Goal: Information Seeking & Learning: Find specific fact

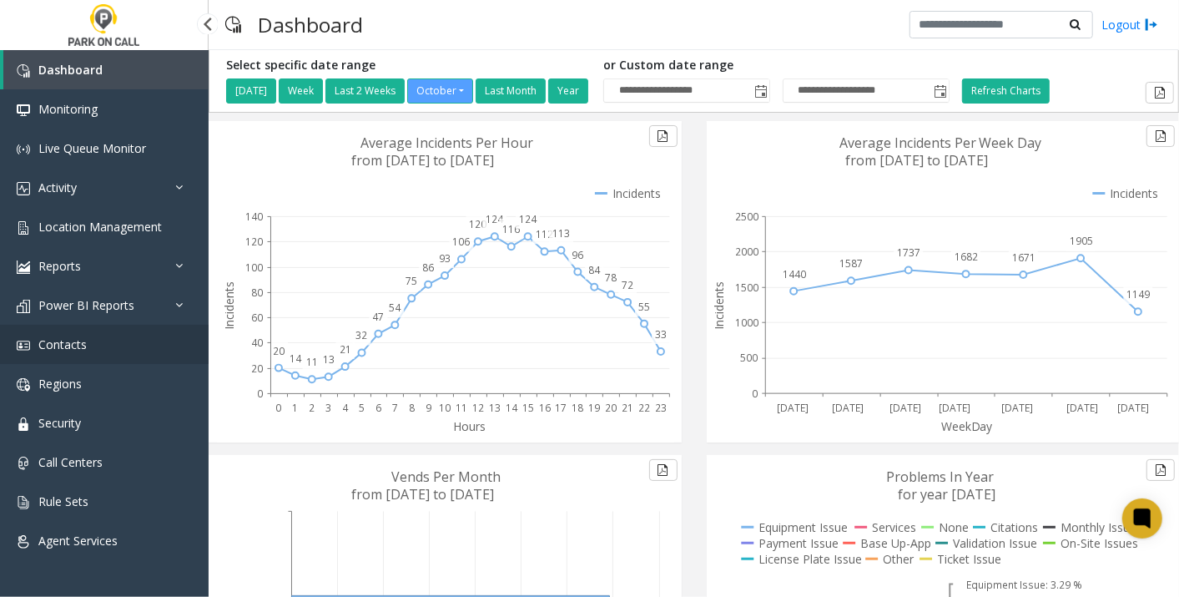
click at [93, 360] on link "Contacts" at bounding box center [104, 344] width 209 height 39
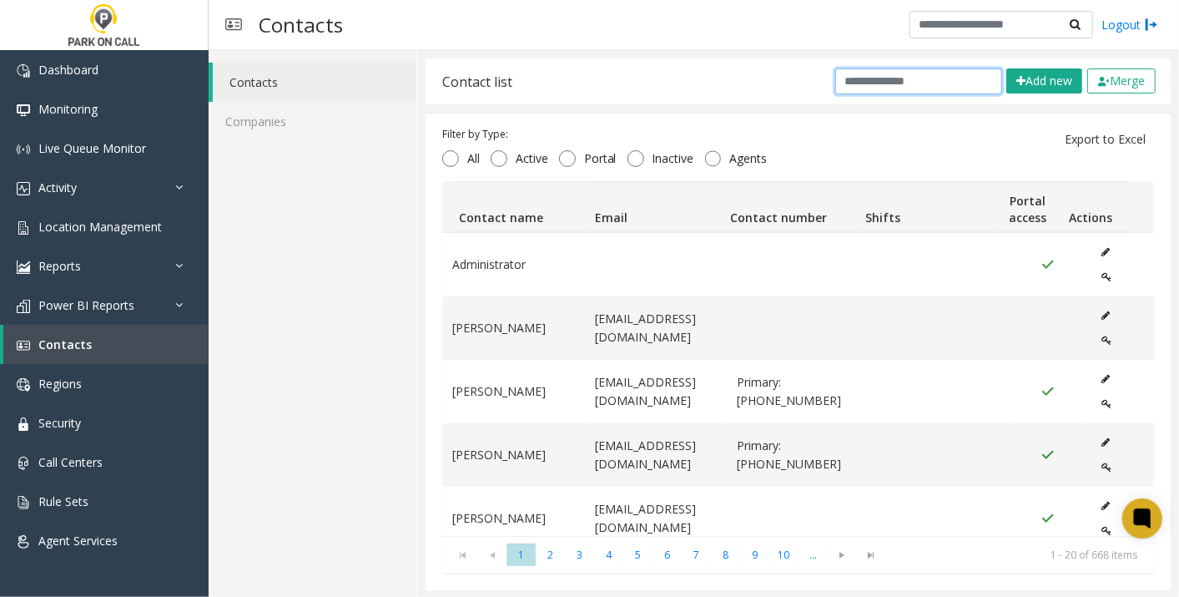
click at [870, 78] on input "text" at bounding box center [918, 81] width 167 height 26
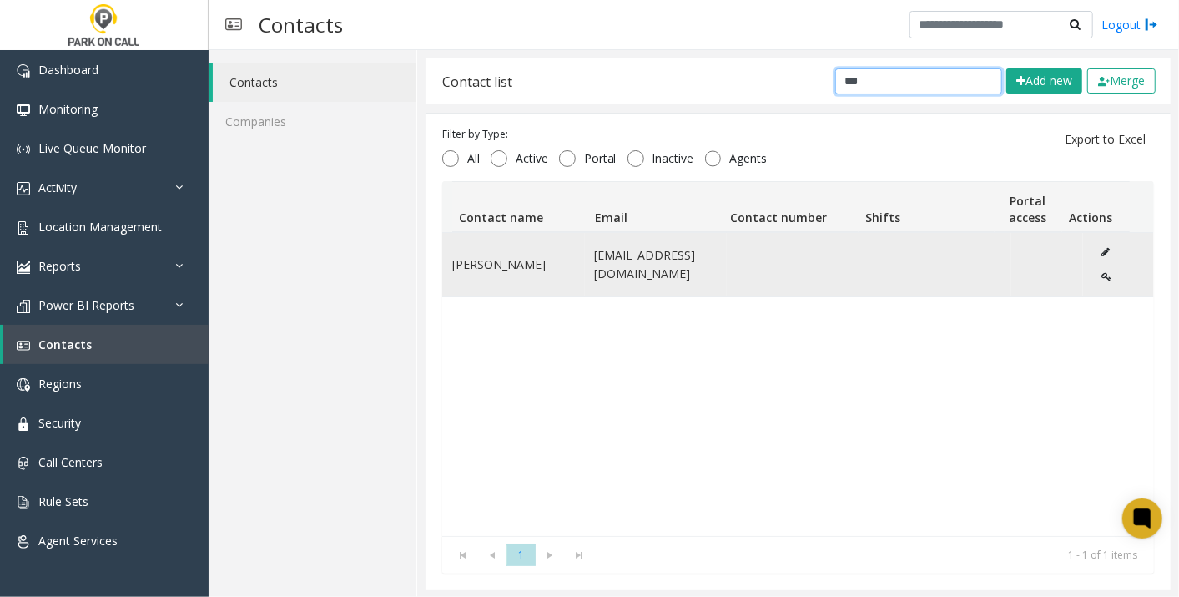
type input "***"
click at [1093, 245] on button "Data table" at bounding box center [1106, 252] width 27 height 25
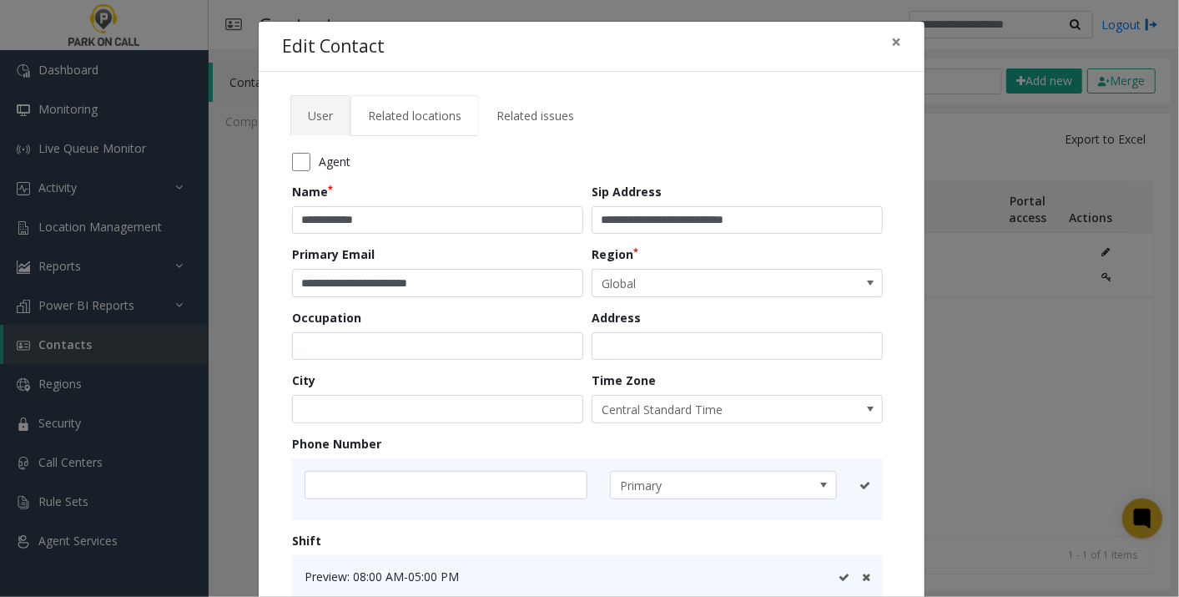
click at [423, 119] on span "Related locations" at bounding box center [414, 116] width 93 height 16
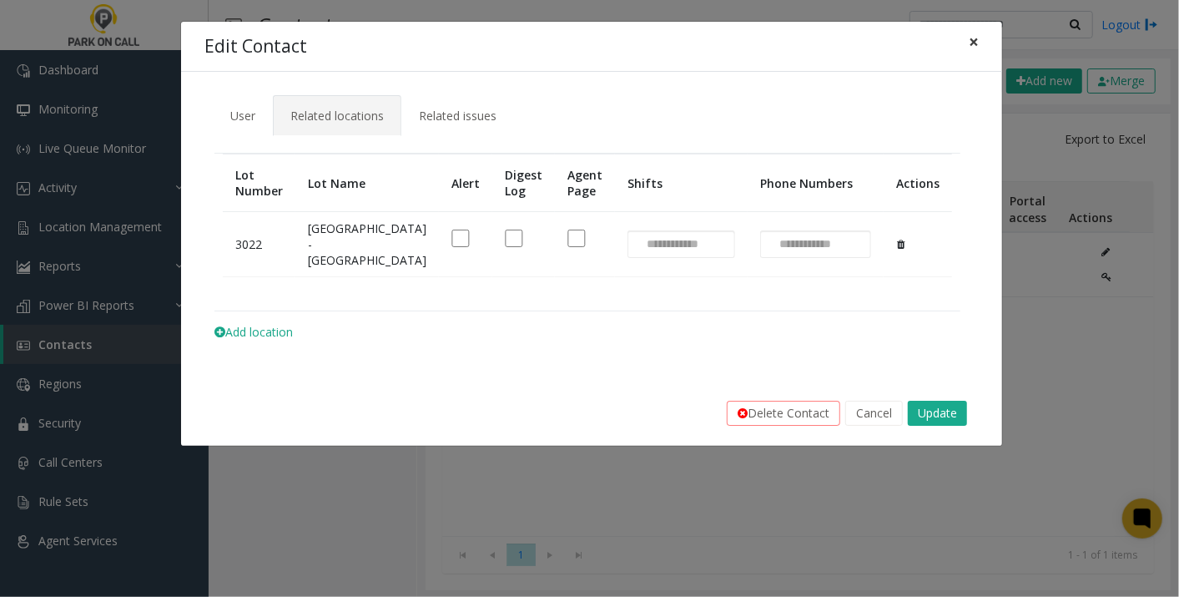
click at [981, 42] on button "×" at bounding box center [973, 42] width 33 height 41
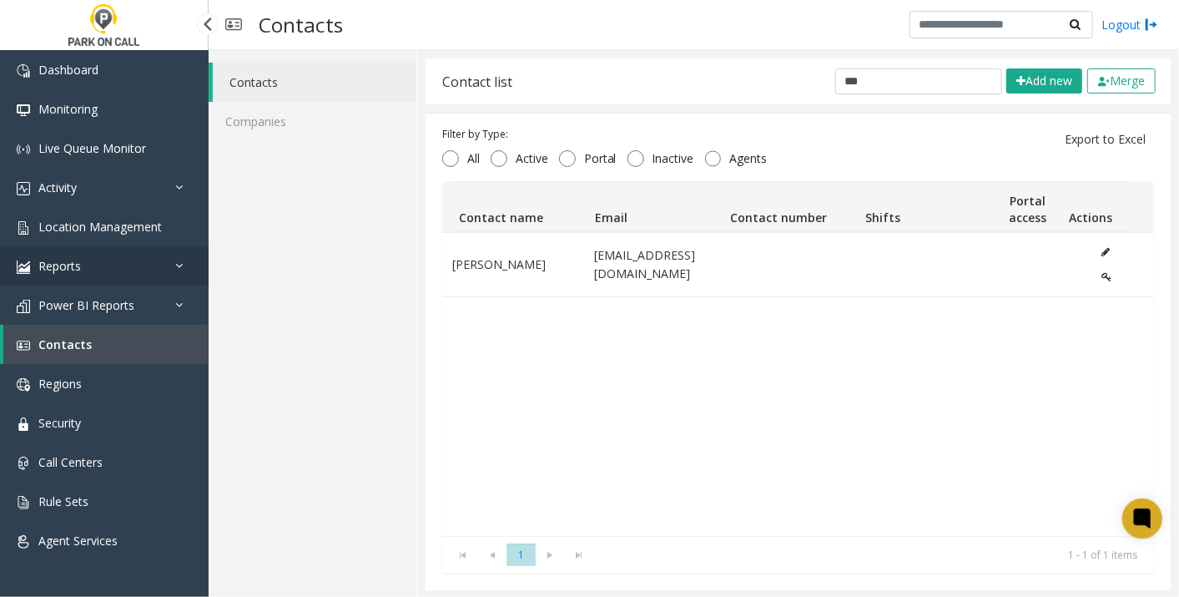
click at [98, 260] on link "Reports" at bounding box center [104, 265] width 209 height 39
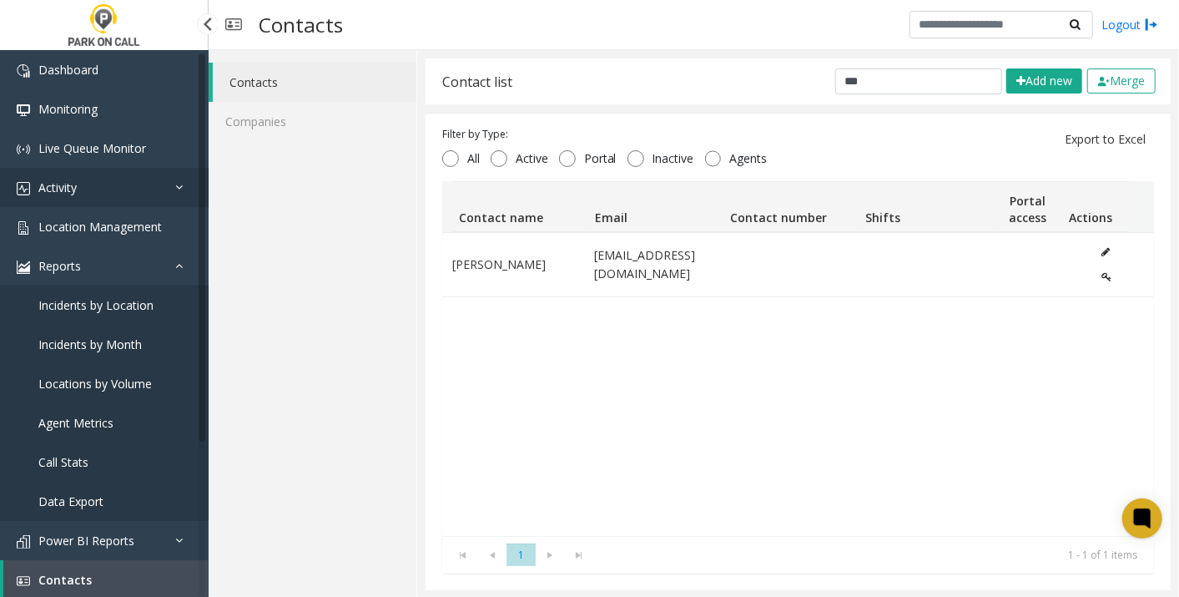
click at [126, 202] on link "Activity" at bounding box center [104, 187] width 209 height 39
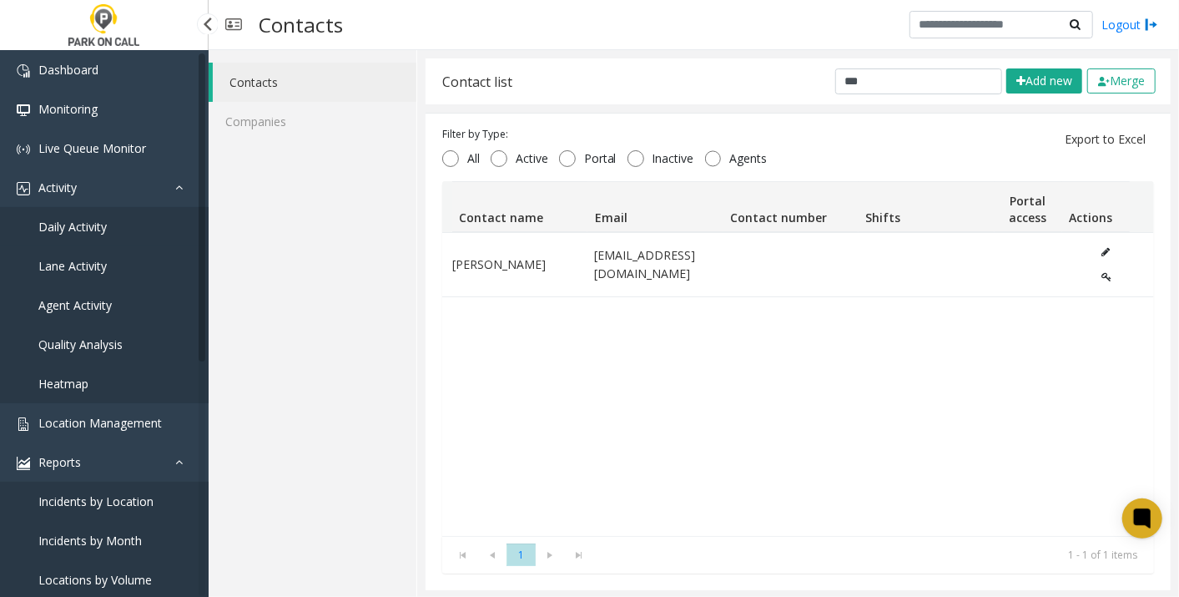
click at [98, 240] on link "Daily Activity" at bounding box center [104, 226] width 209 height 39
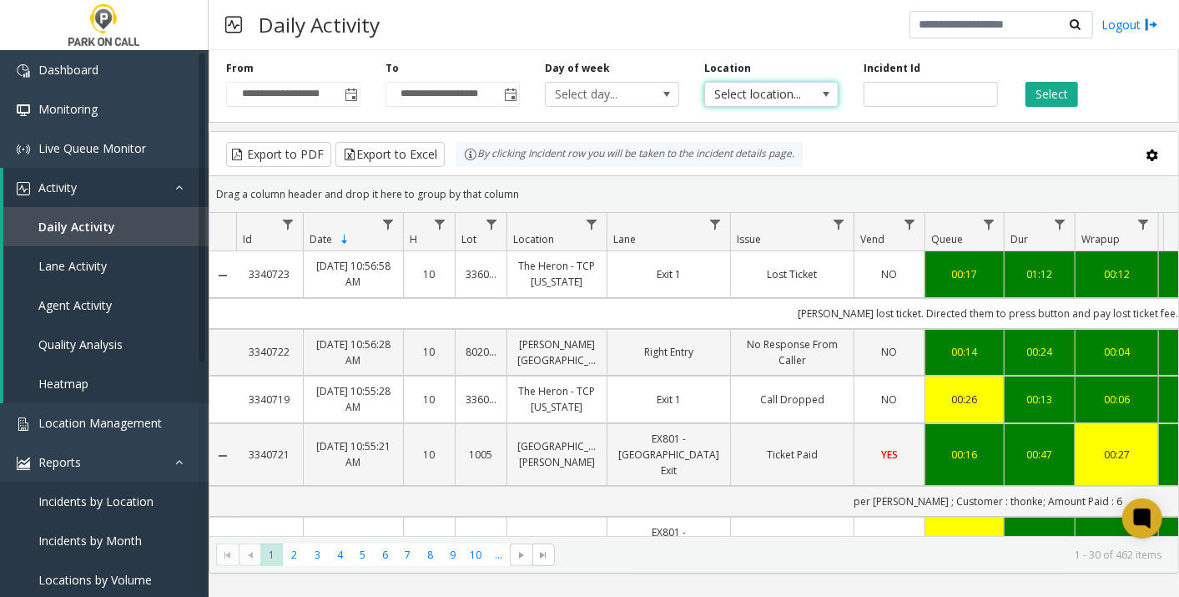
click at [744, 88] on span "Select location..." at bounding box center [758, 94] width 106 height 23
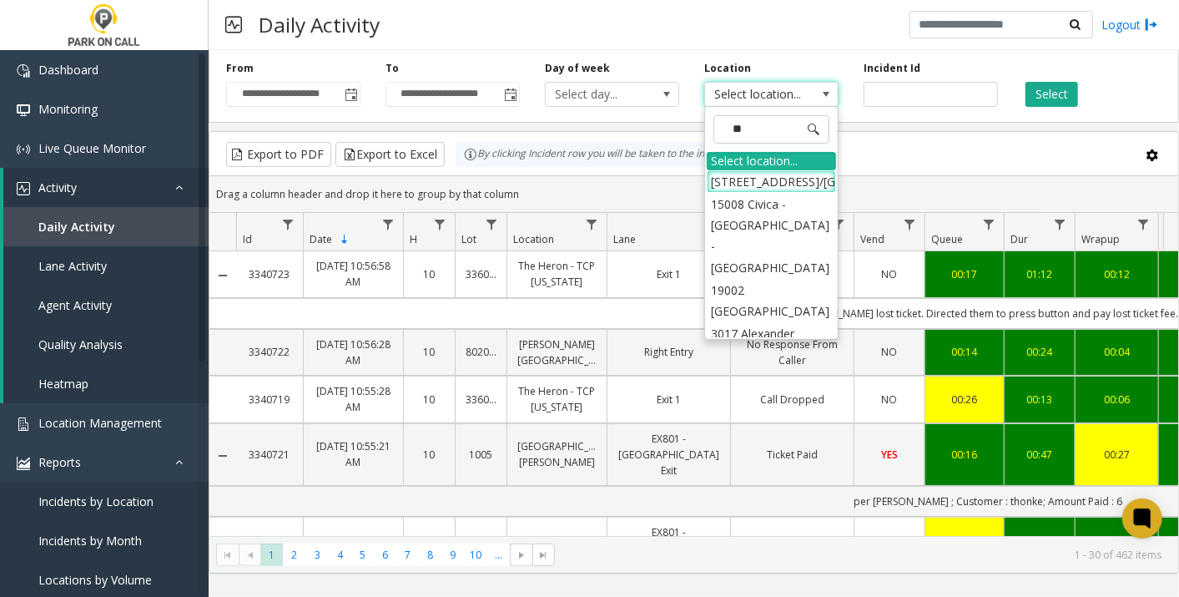
type input "*"
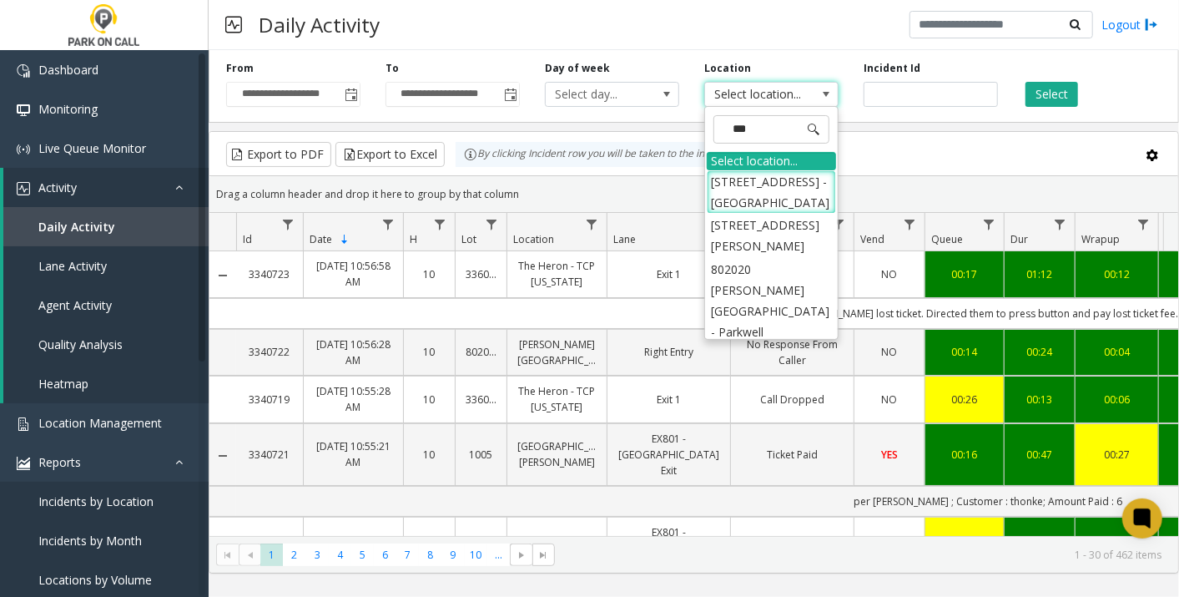
type input "****"
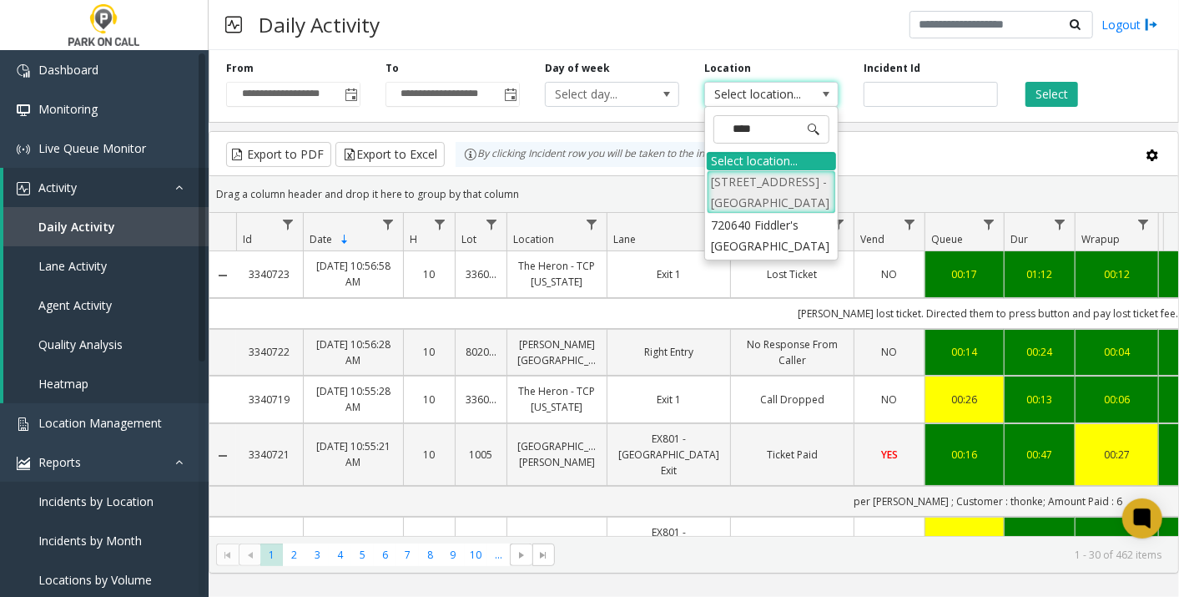
click at [783, 179] on li "[STREET_ADDRESS] - [GEOGRAPHIC_DATA]" at bounding box center [771, 191] width 129 height 43
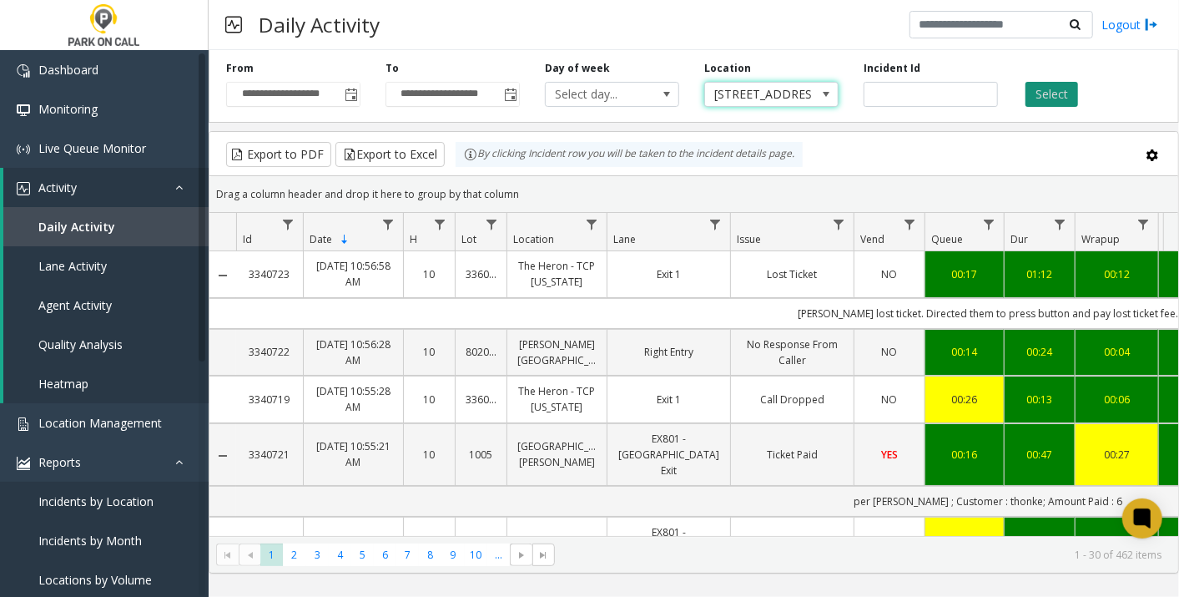
click at [1041, 92] on button "Select" at bounding box center [1052, 94] width 53 height 25
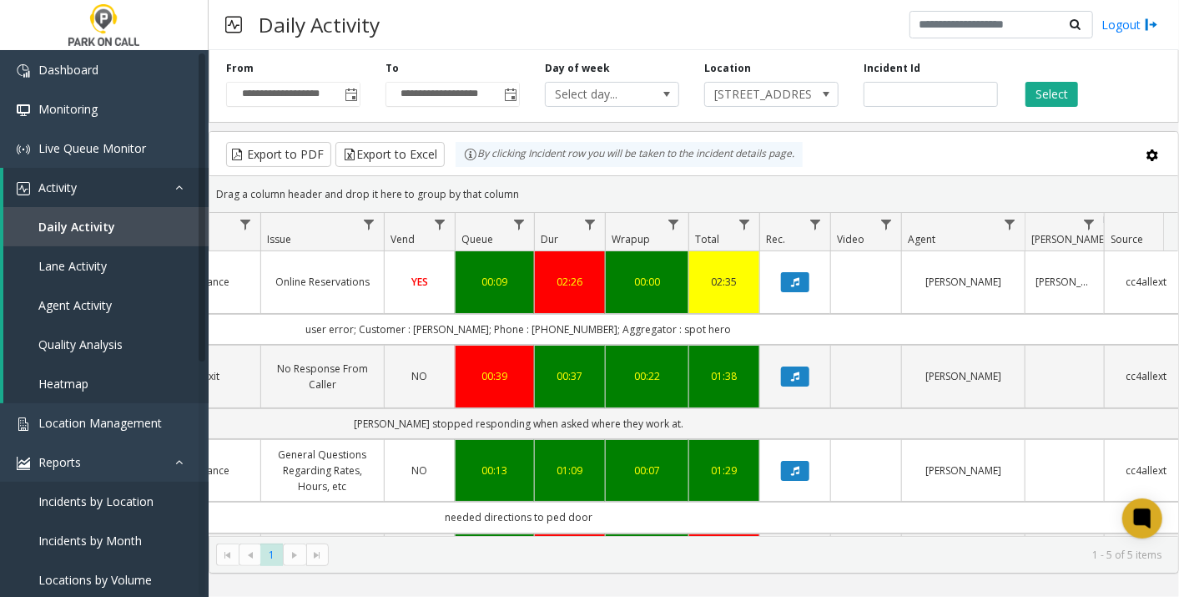
scroll to position [0, 550]
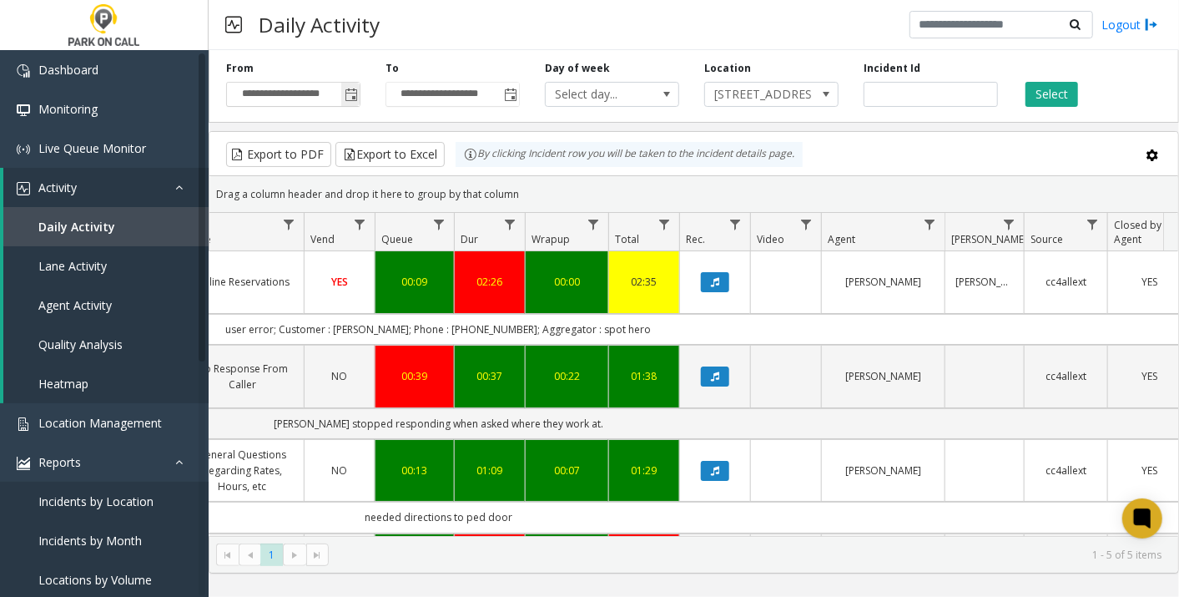
click at [353, 93] on span "Toggle popup" at bounding box center [351, 94] width 13 height 13
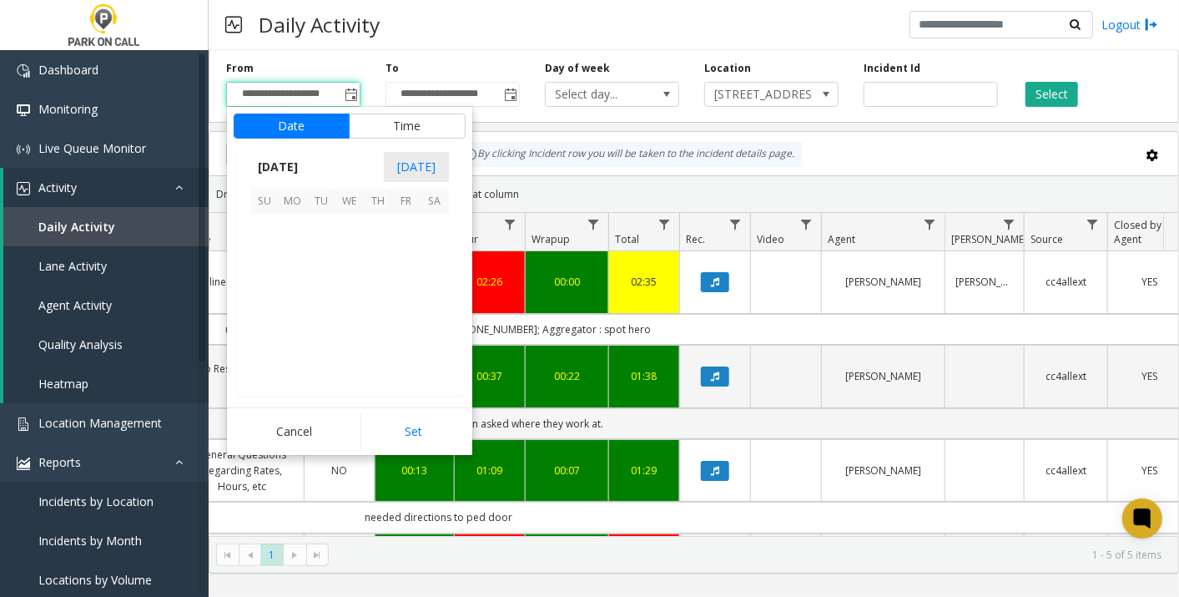
scroll to position [299649, 0]
click at [399, 252] on span "10" at bounding box center [406, 256] width 28 height 28
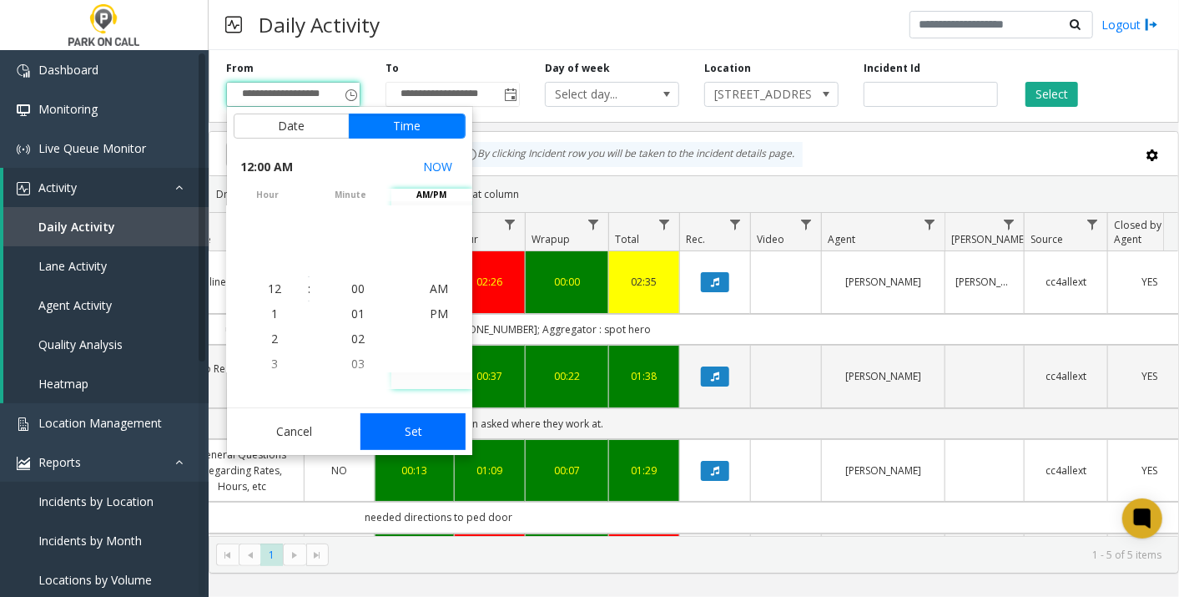
click at [420, 428] on button "Set" at bounding box center [413, 431] width 105 height 37
type input "**********"
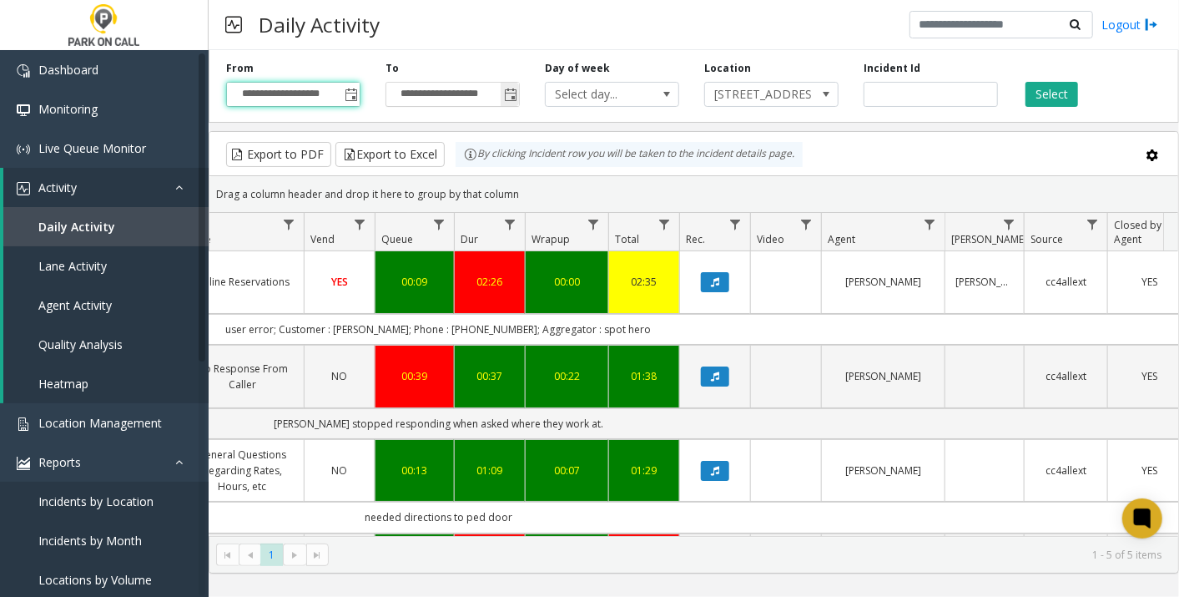
click at [510, 97] on span "Toggle popup" at bounding box center [510, 94] width 13 height 13
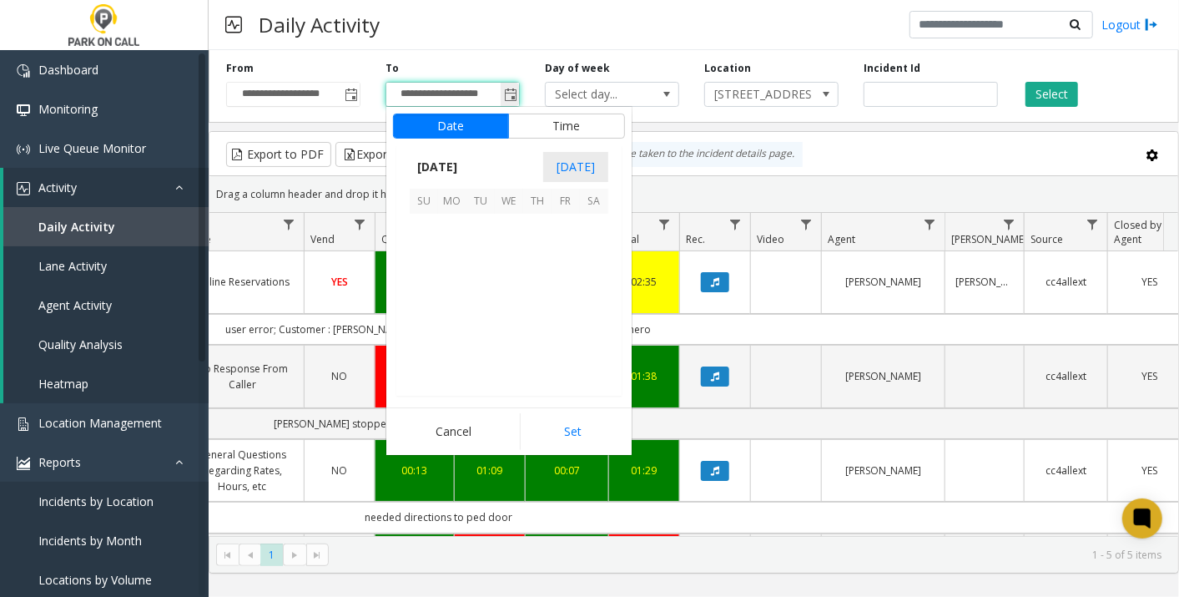
scroll to position [25, 0]
click at [572, 255] on span "10" at bounding box center [566, 256] width 28 height 28
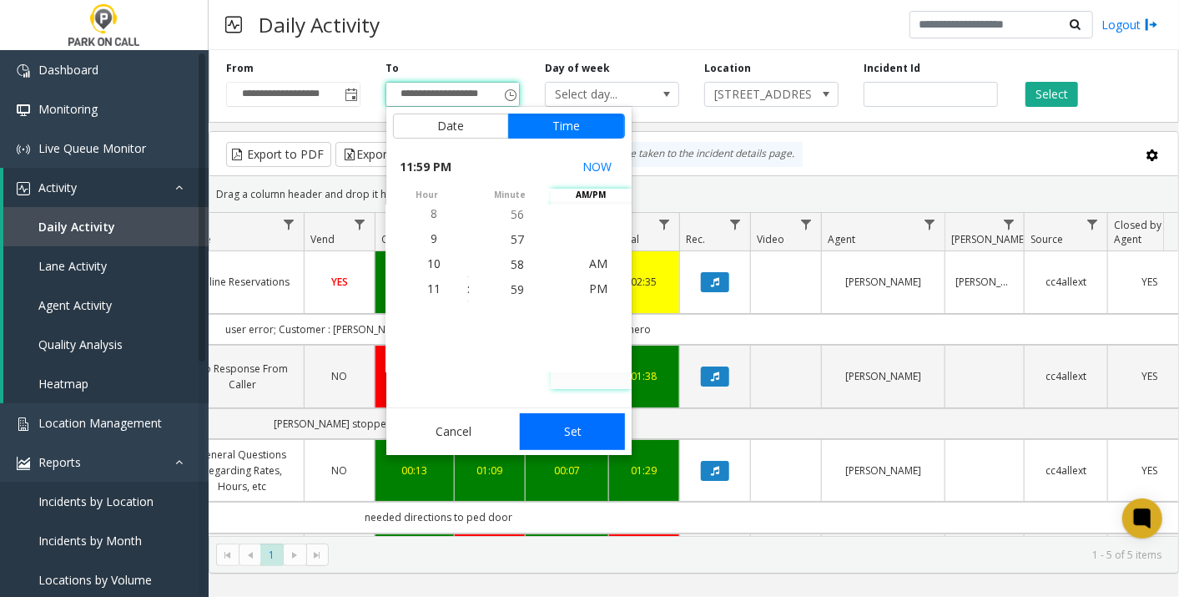
click at [588, 441] on button "Set" at bounding box center [572, 431] width 105 height 37
type input "**********"
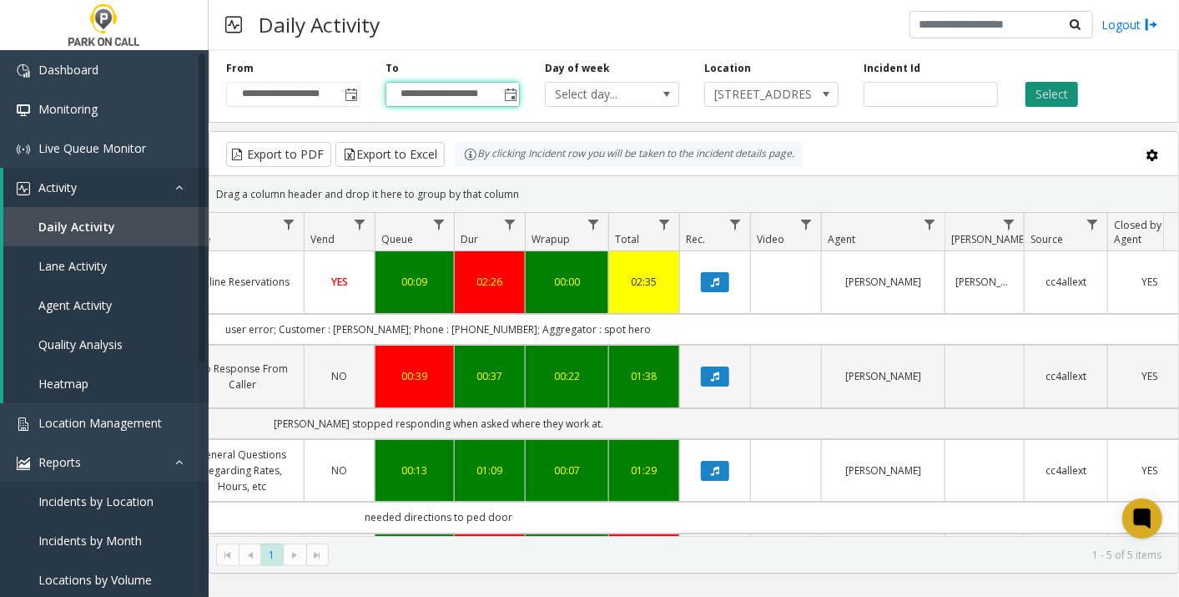
click at [1041, 86] on button "Select" at bounding box center [1052, 94] width 53 height 25
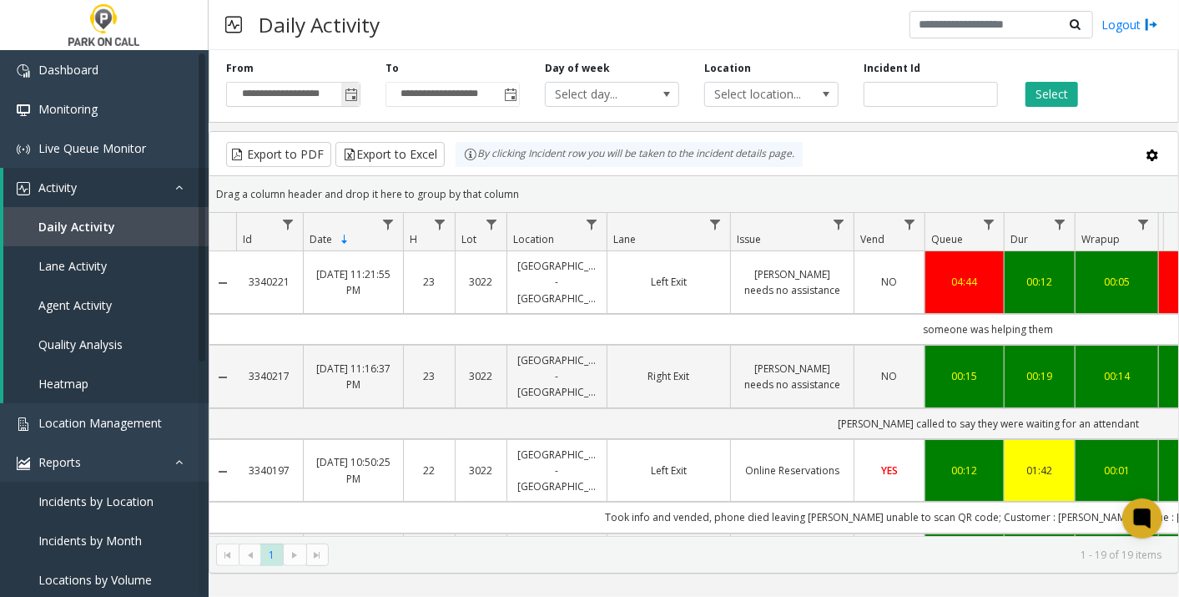
click at [354, 95] on span "Toggle popup" at bounding box center [351, 94] width 13 height 13
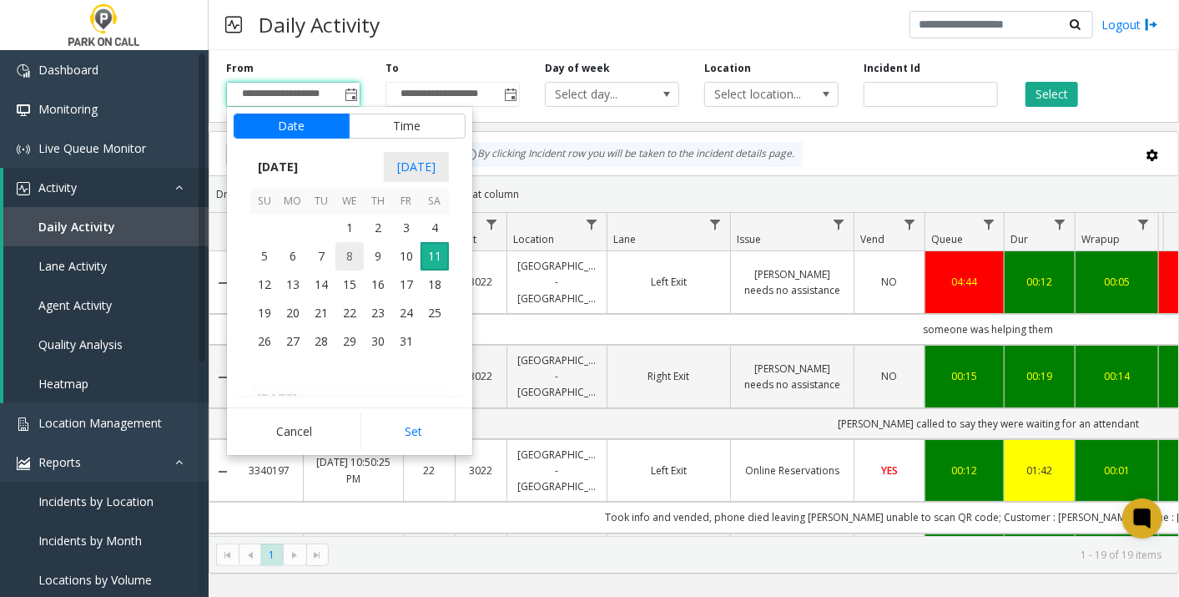
click at [347, 250] on span "8" at bounding box center [349, 256] width 28 height 28
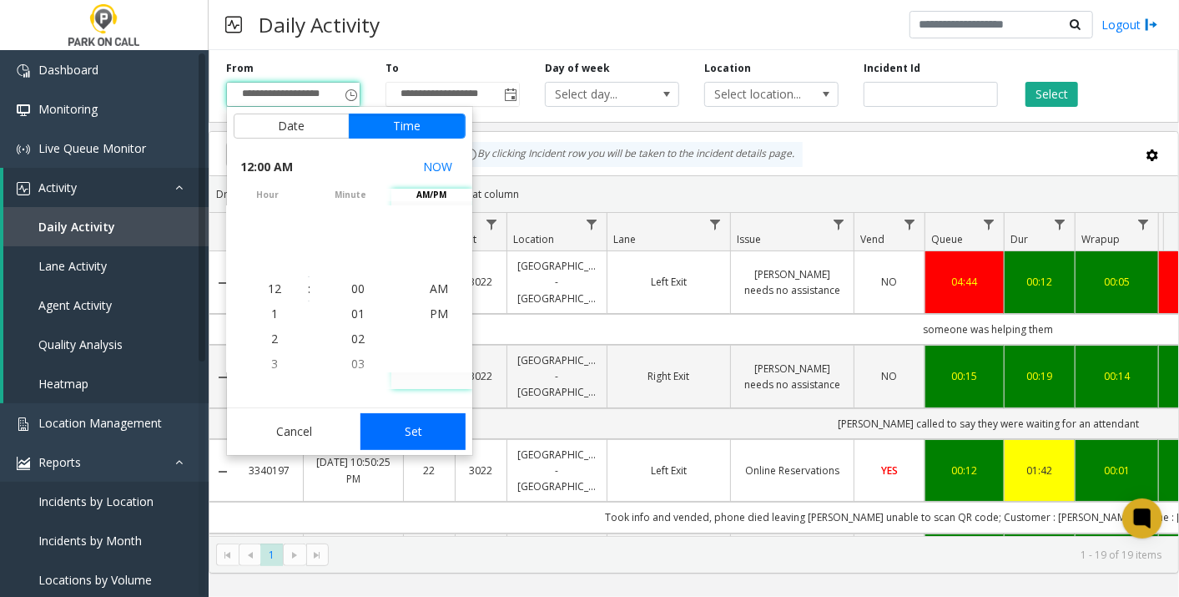
click at [414, 434] on button "Set" at bounding box center [413, 431] width 105 height 37
type input "**********"
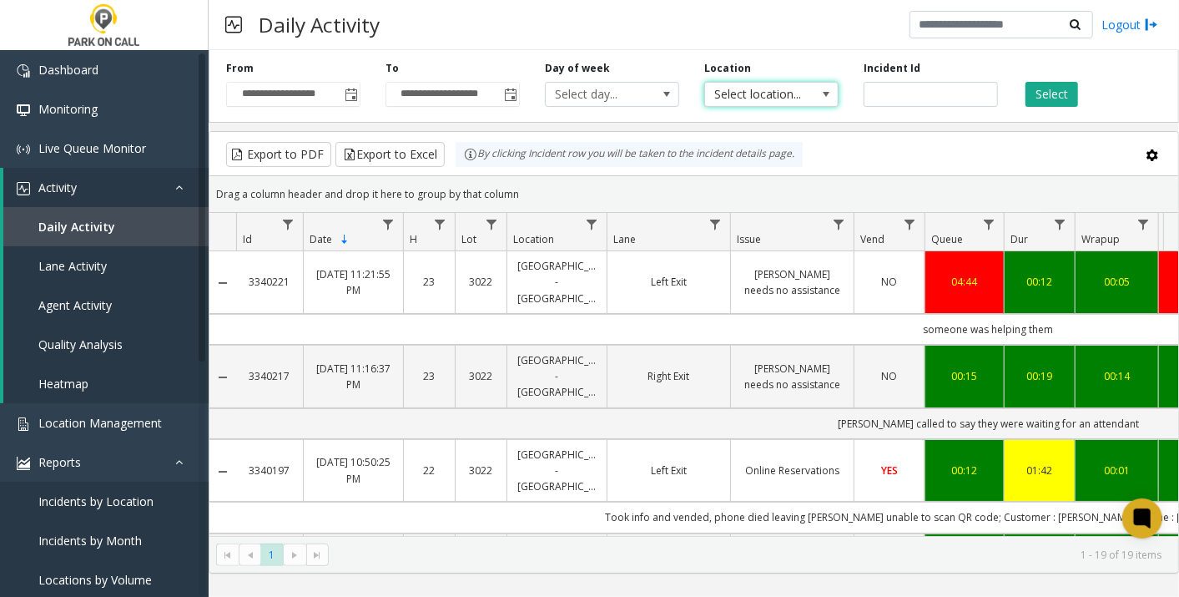
click at [794, 86] on span "Select location..." at bounding box center [758, 94] width 106 height 23
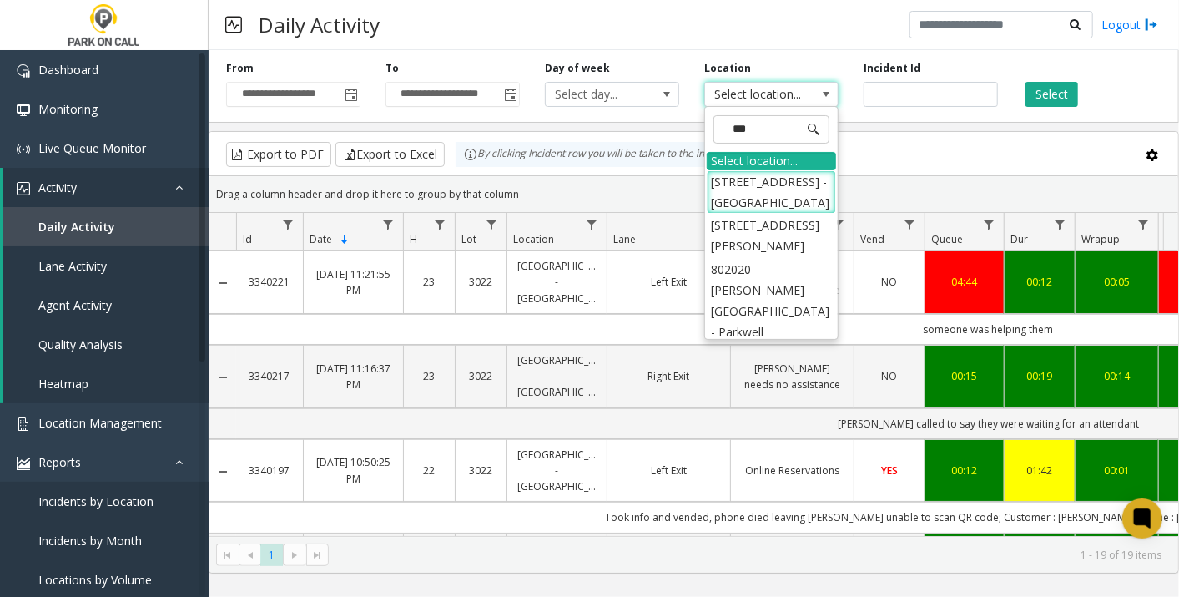
type input "****"
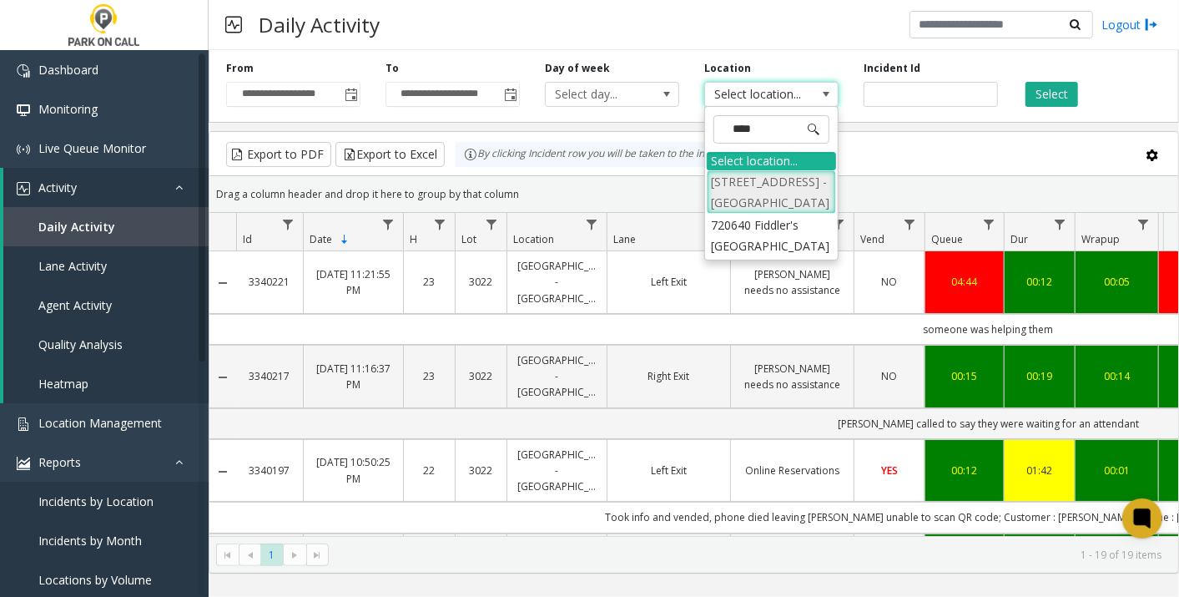
click at [731, 203] on li "[STREET_ADDRESS] - [GEOGRAPHIC_DATA]" at bounding box center [771, 191] width 129 height 43
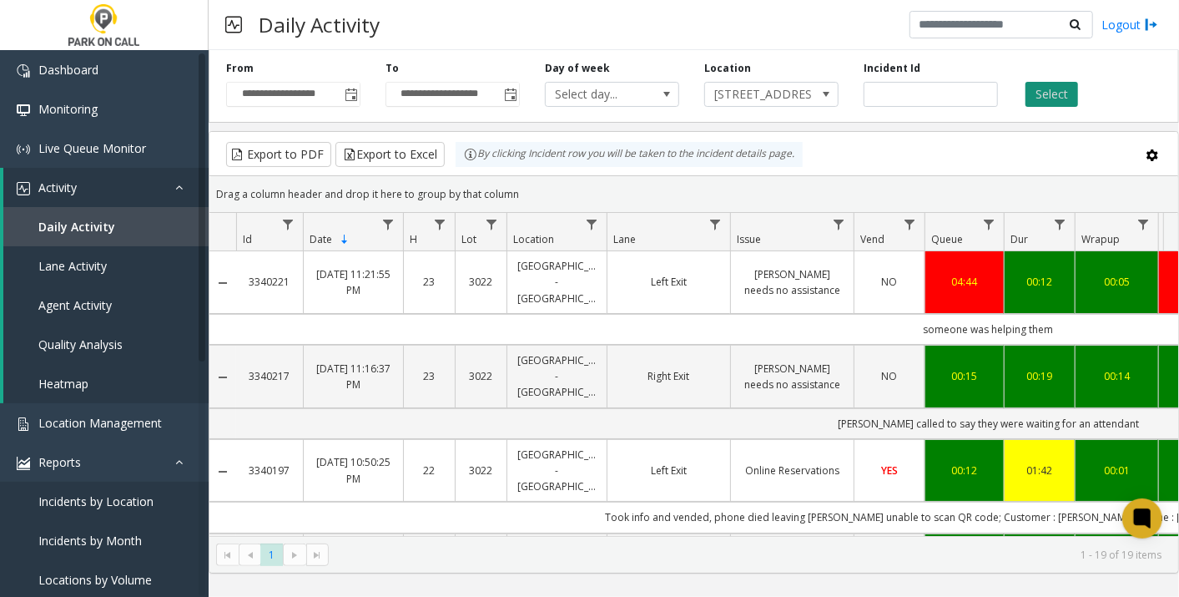
click at [1067, 95] on button "Select" at bounding box center [1052, 94] width 53 height 25
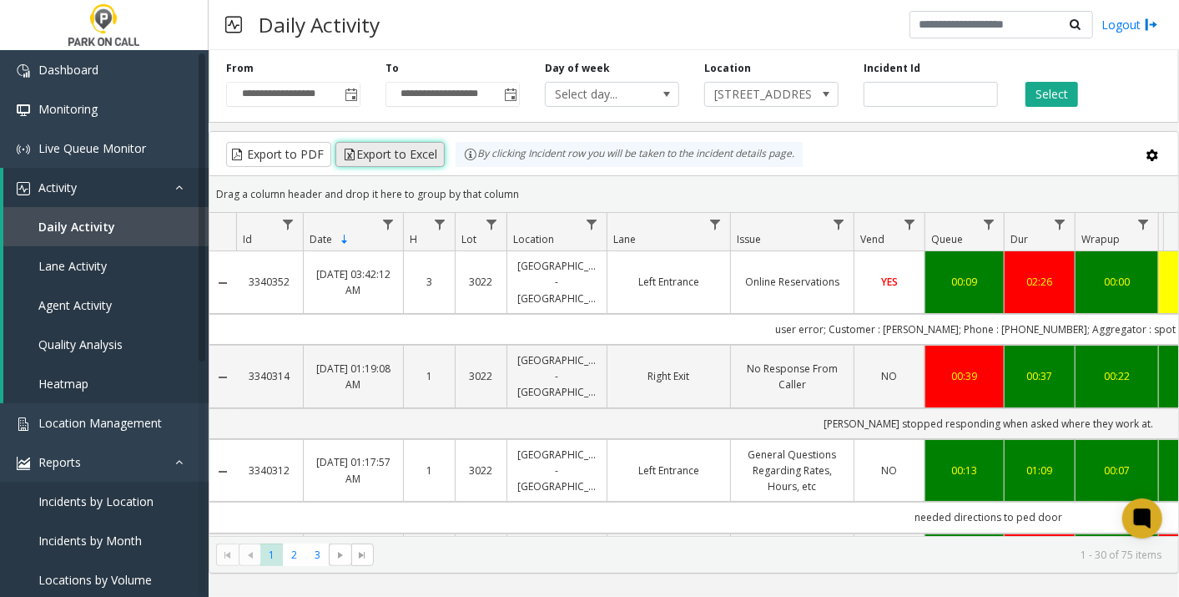
click at [392, 152] on button "Export to Excel" at bounding box center [389, 154] width 109 height 25
click at [879, 78] on div "Incident Id" at bounding box center [930, 84] width 159 height 46
click at [879, 84] on input "number" at bounding box center [931, 94] width 134 height 25
paste input "*******"
type input "*******"
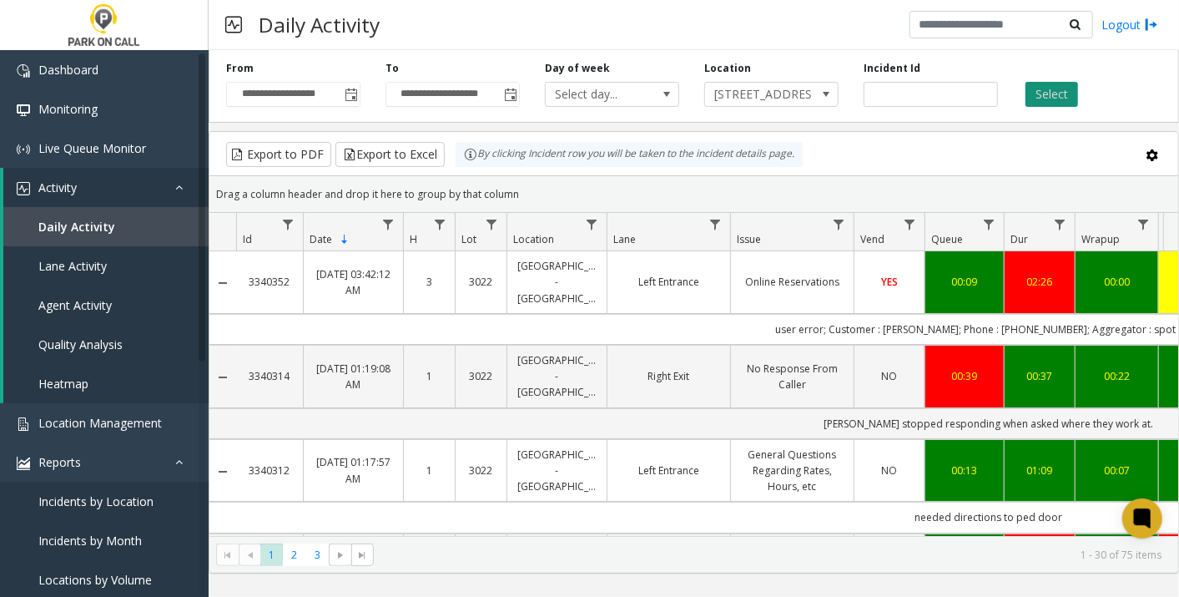
click at [1073, 94] on button "Select" at bounding box center [1052, 94] width 53 height 25
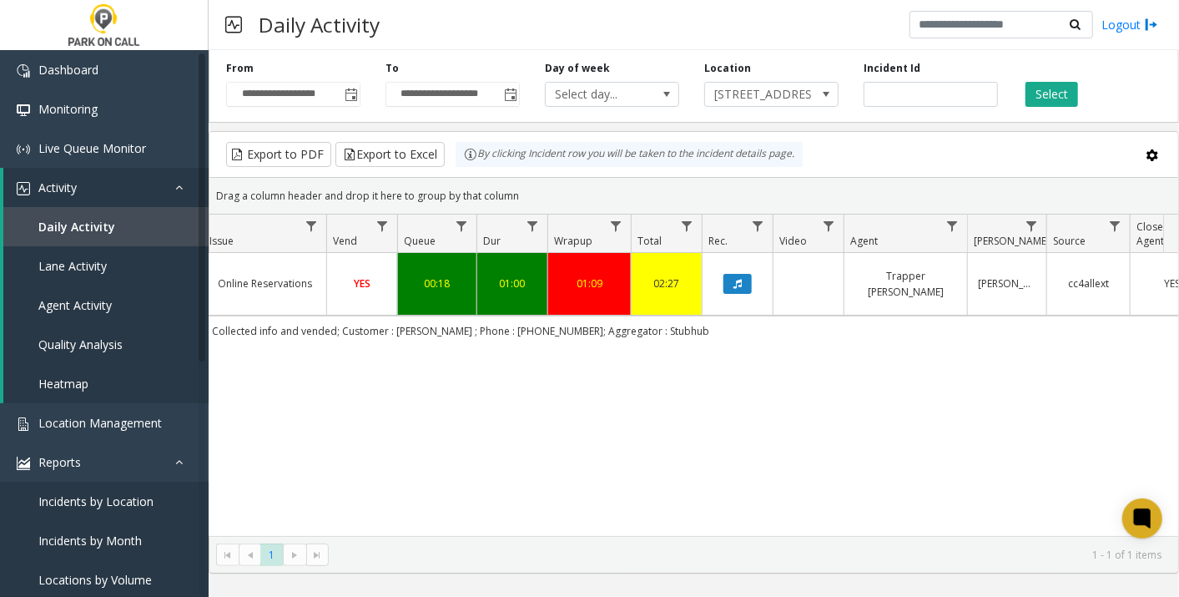
scroll to position [0, 575]
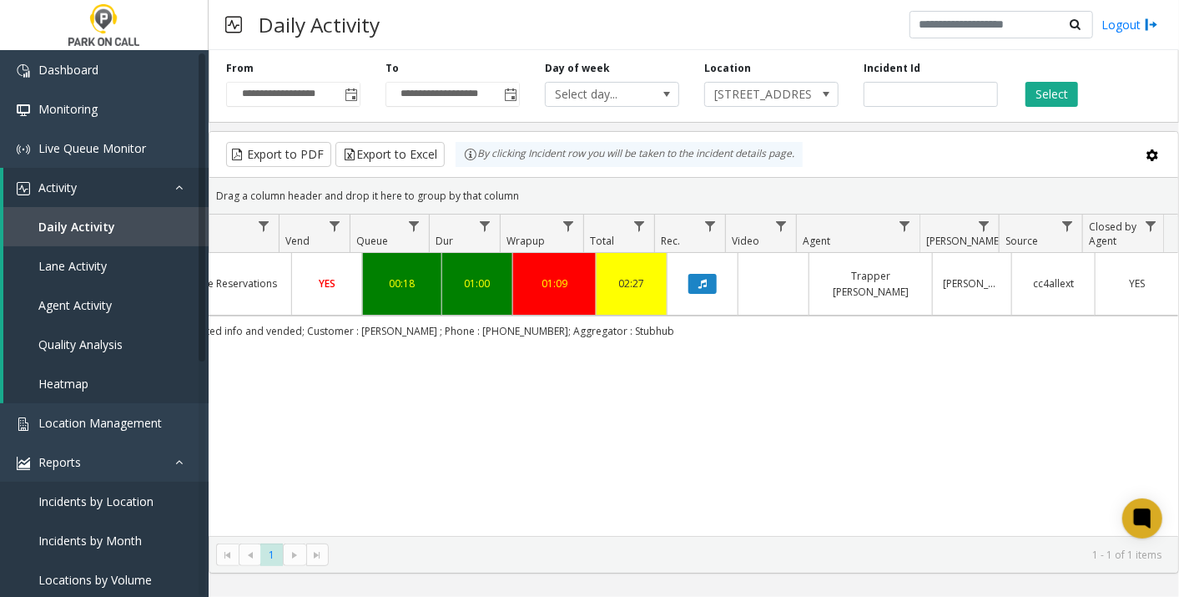
click at [707, 275] on link "Data table" at bounding box center [703, 284] width 50 height 20
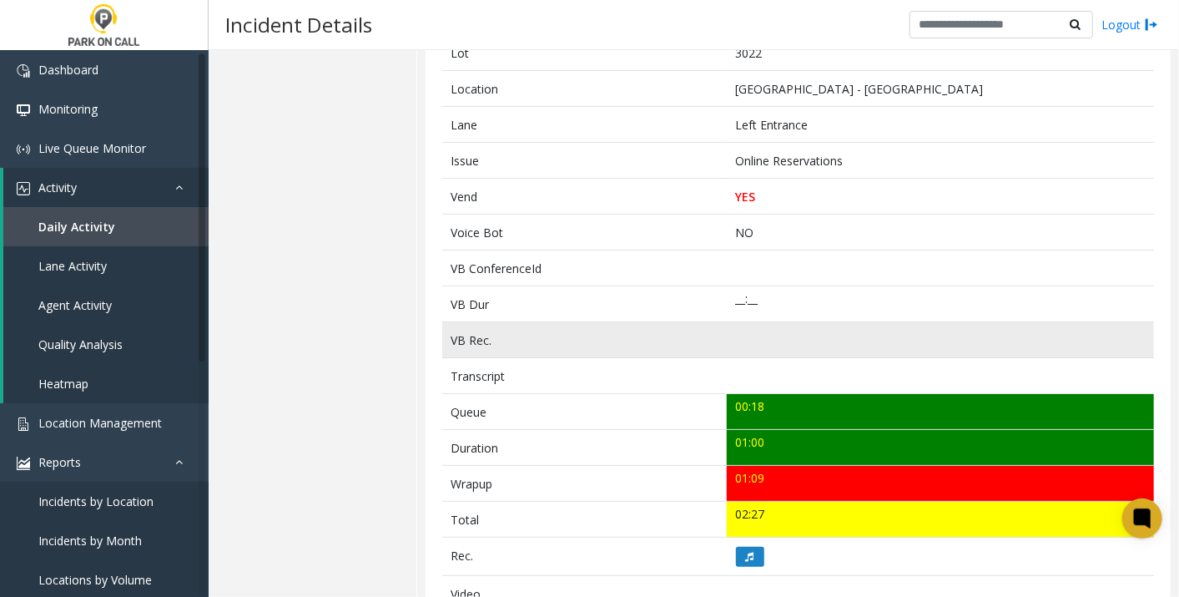
scroll to position [298, 0]
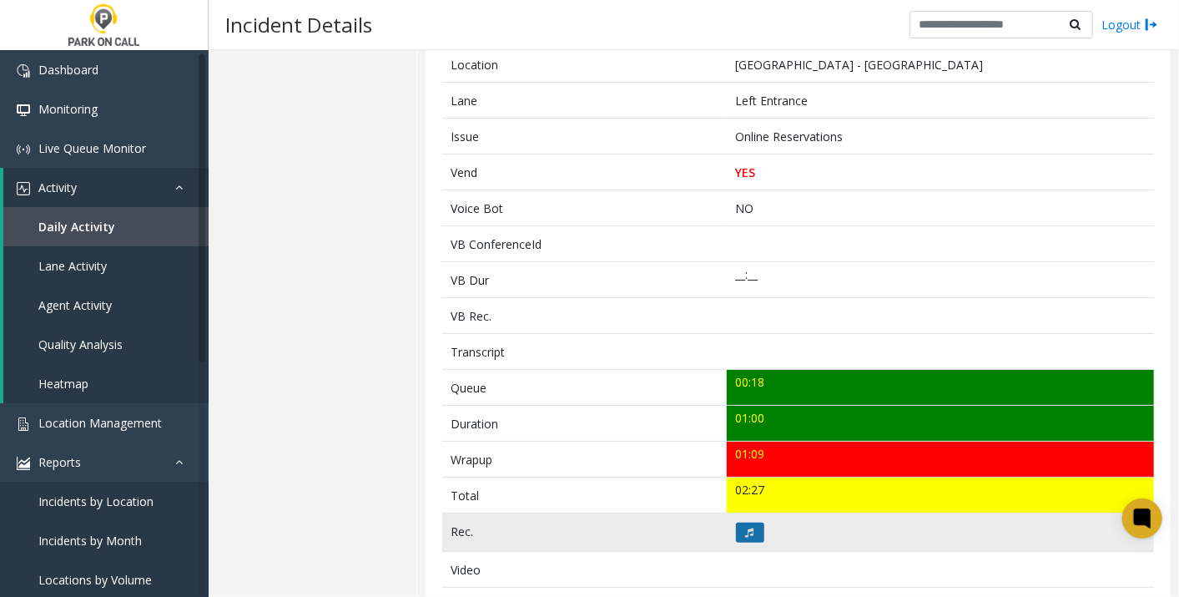
click at [743, 522] on button at bounding box center [750, 532] width 28 height 20
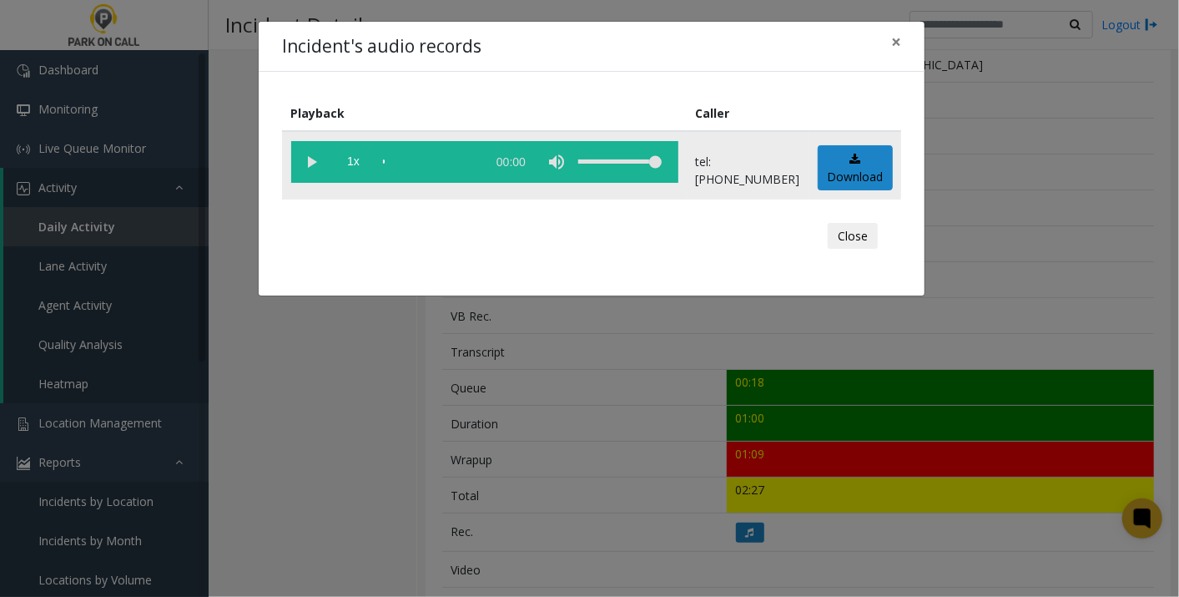
click at [304, 162] on vg-play-pause at bounding box center [312, 162] width 42 height 42
click at [894, 43] on span "×" at bounding box center [896, 41] width 10 height 23
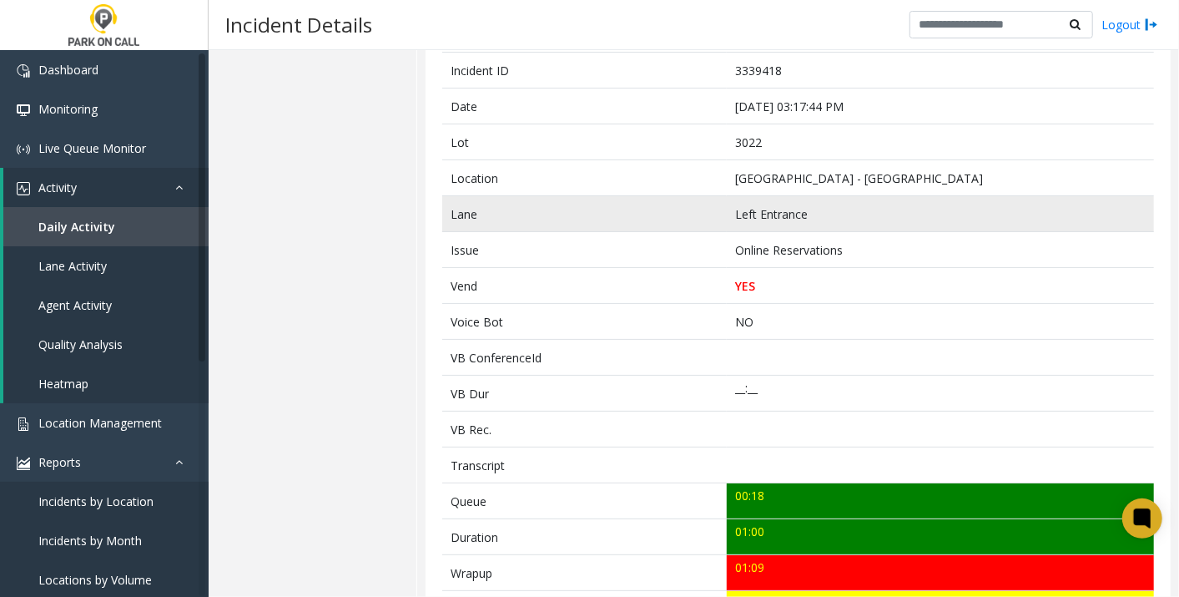
scroll to position [0, 0]
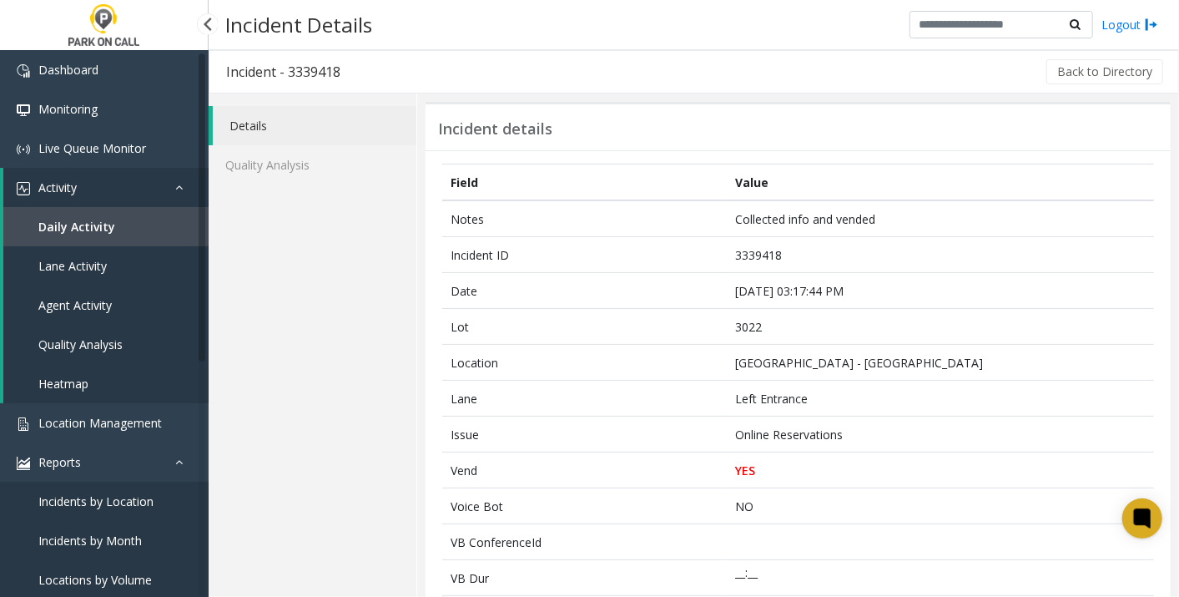
click at [106, 217] on link "Daily Activity" at bounding box center [105, 226] width 205 height 39
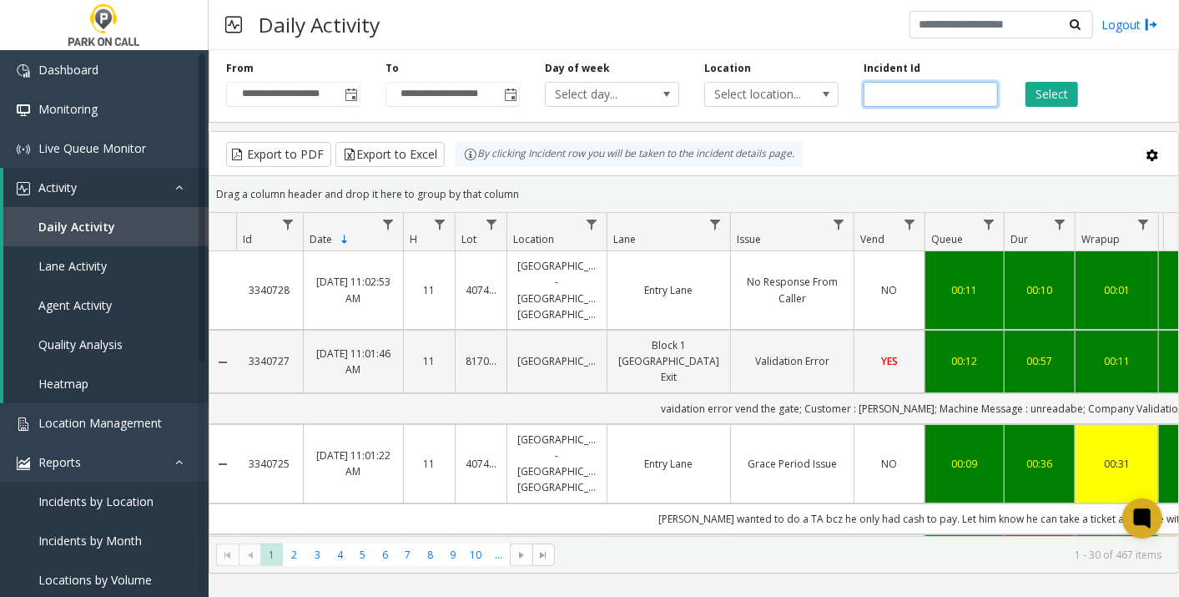
click at [915, 88] on input "number" at bounding box center [931, 94] width 134 height 25
paste input "*******"
type input "*******"
click at [1054, 91] on button "Select" at bounding box center [1052, 94] width 53 height 25
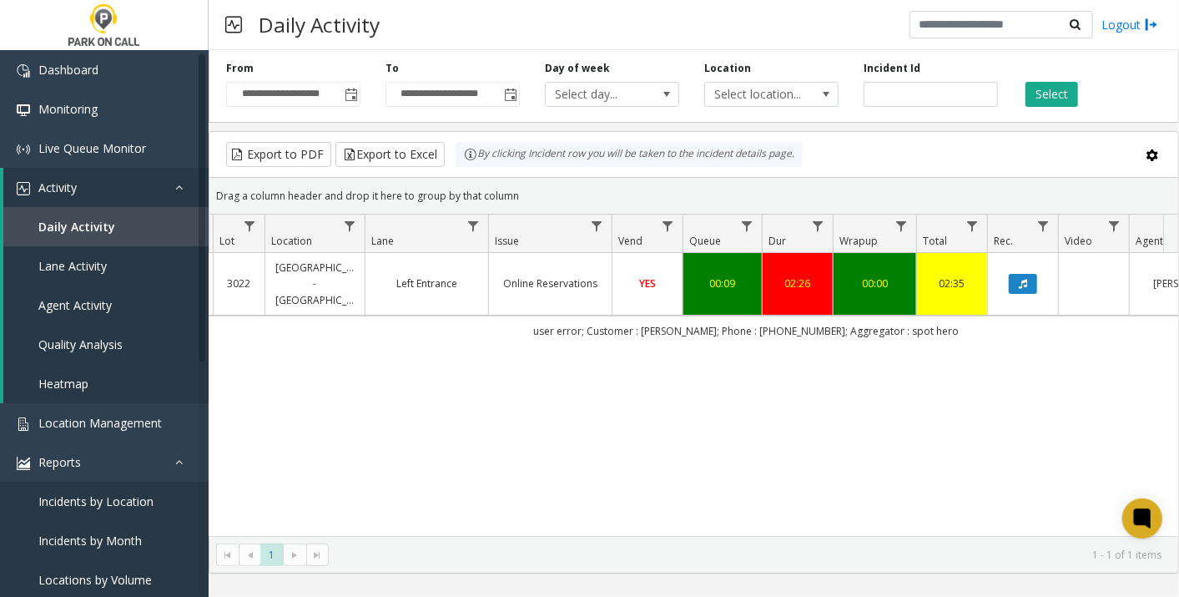
scroll to position [0, 248]
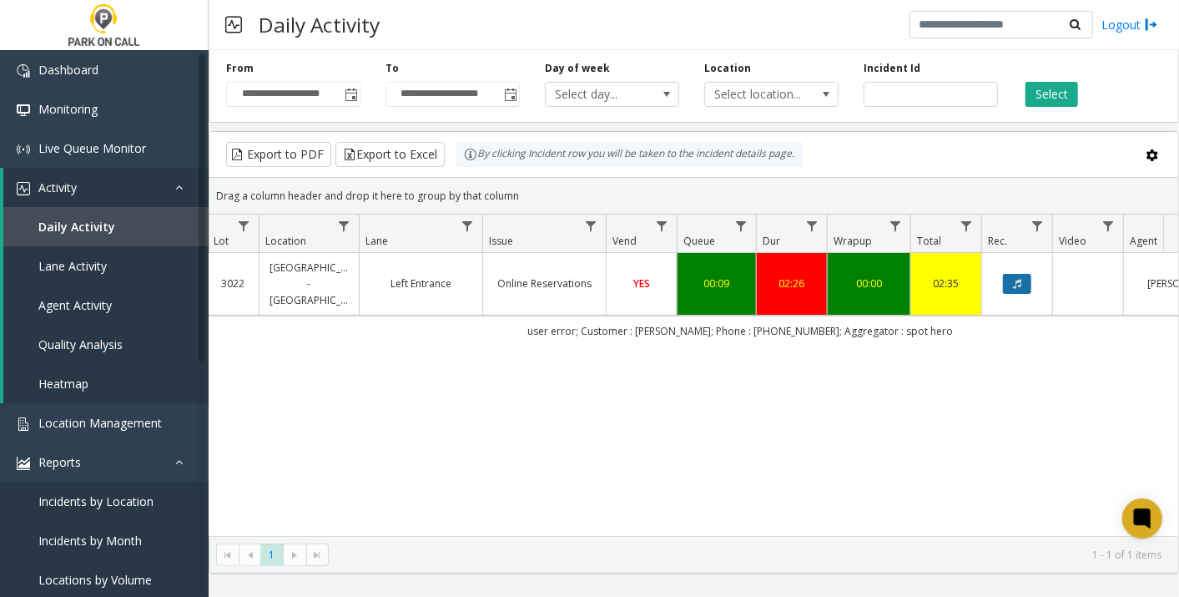
click at [1020, 279] on icon "Data table" at bounding box center [1017, 284] width 8 height 10
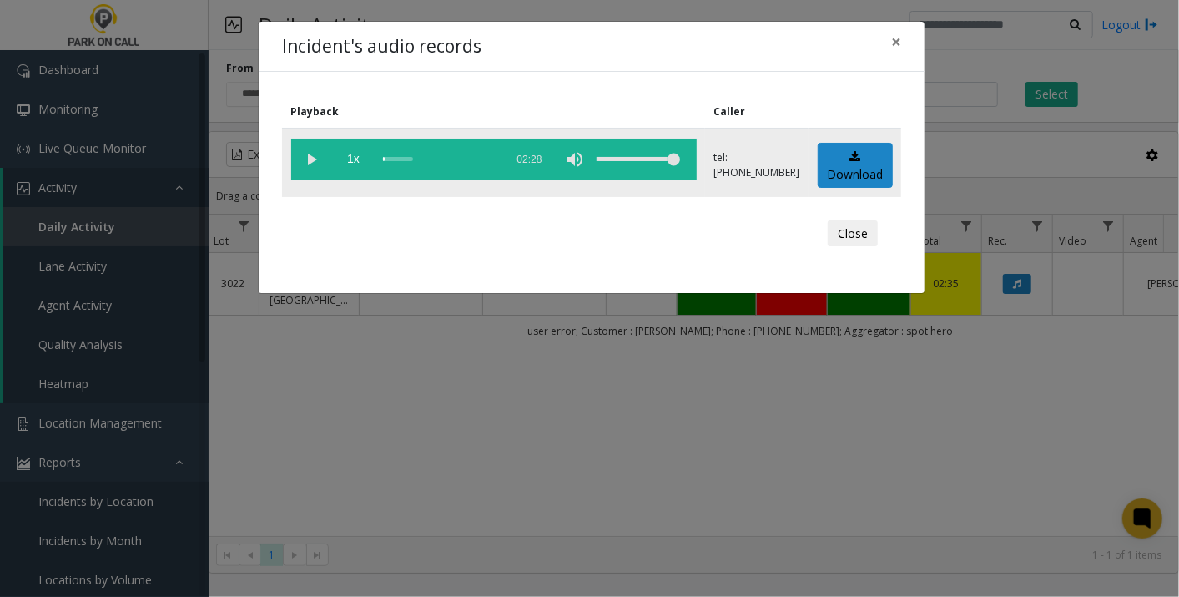
click at [304, 154] on vg-play-pause at bounding box center [312, 160] width 42 height 42
click at [902, 50] on button "×" at bounding box center [896, 42] width 33 height 41
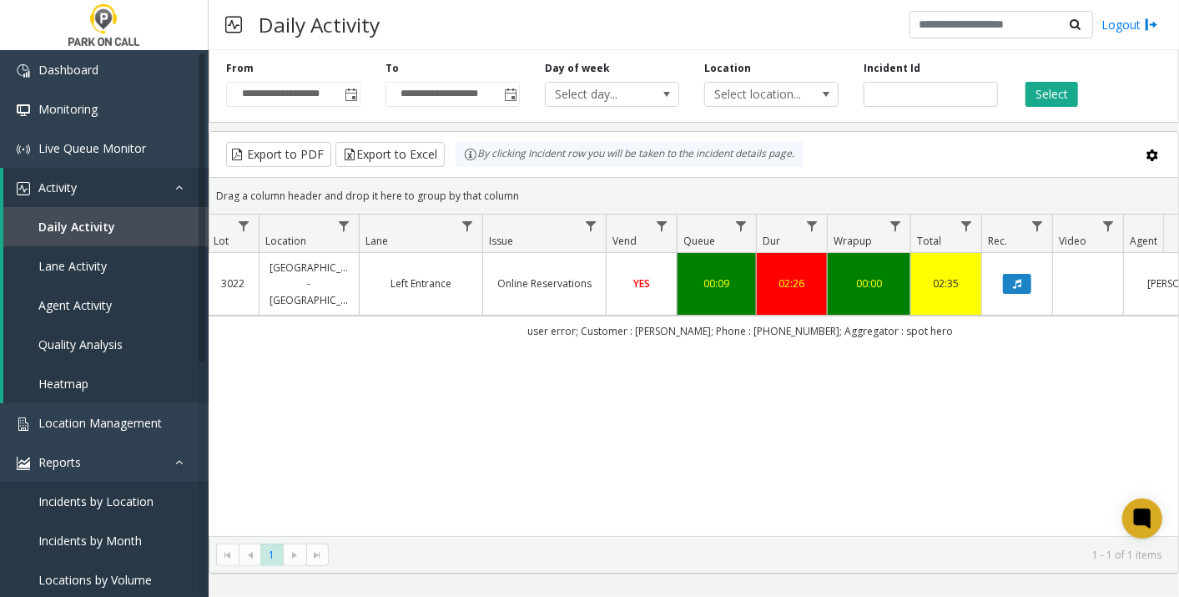
click at [633, 276] on span "YES" at bounding box center [641, 283] width 17 height 14
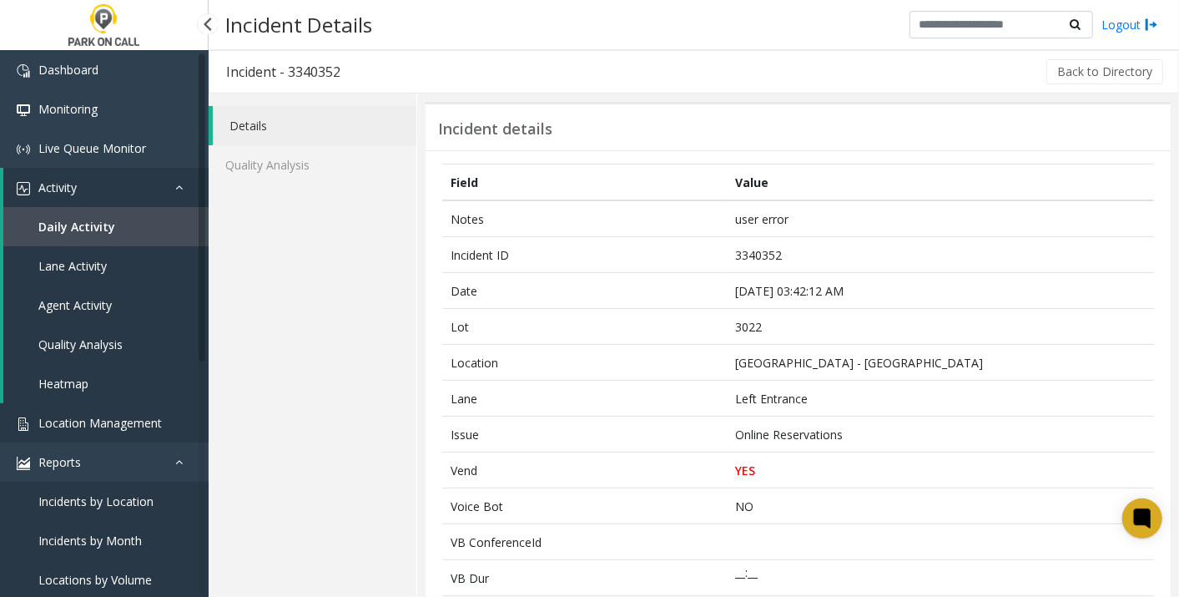
click at [79, 424] on span "Location Management" at bounding box center [100, 423] width 124 height 16
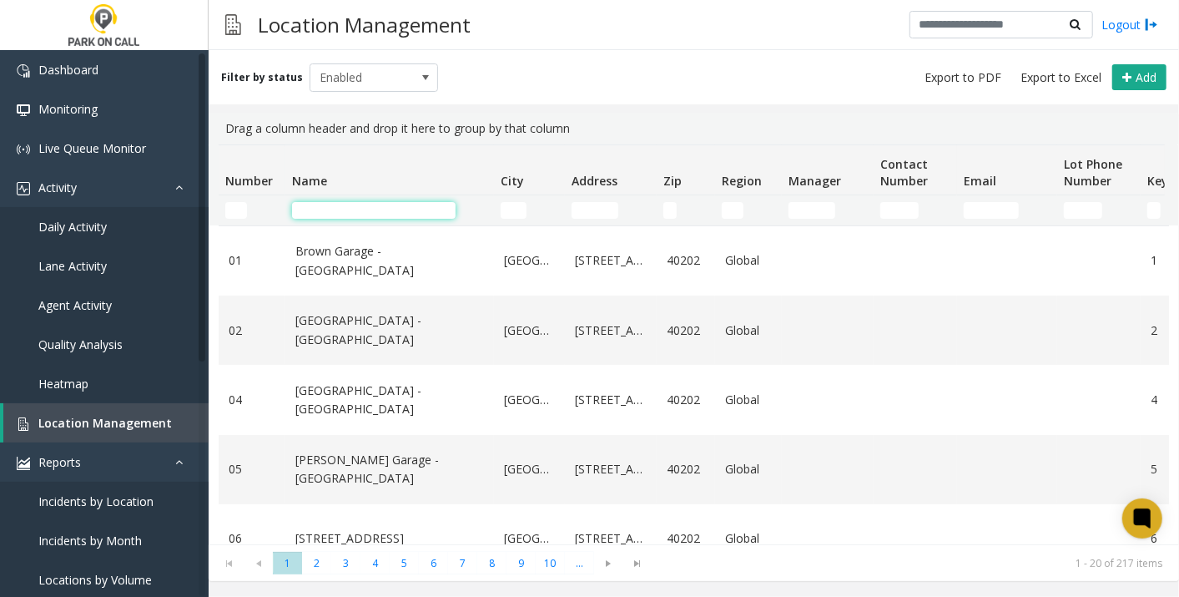
click at [332, 203] on input "Name Filter" at bounding box center [374, 210] width 164 height 17
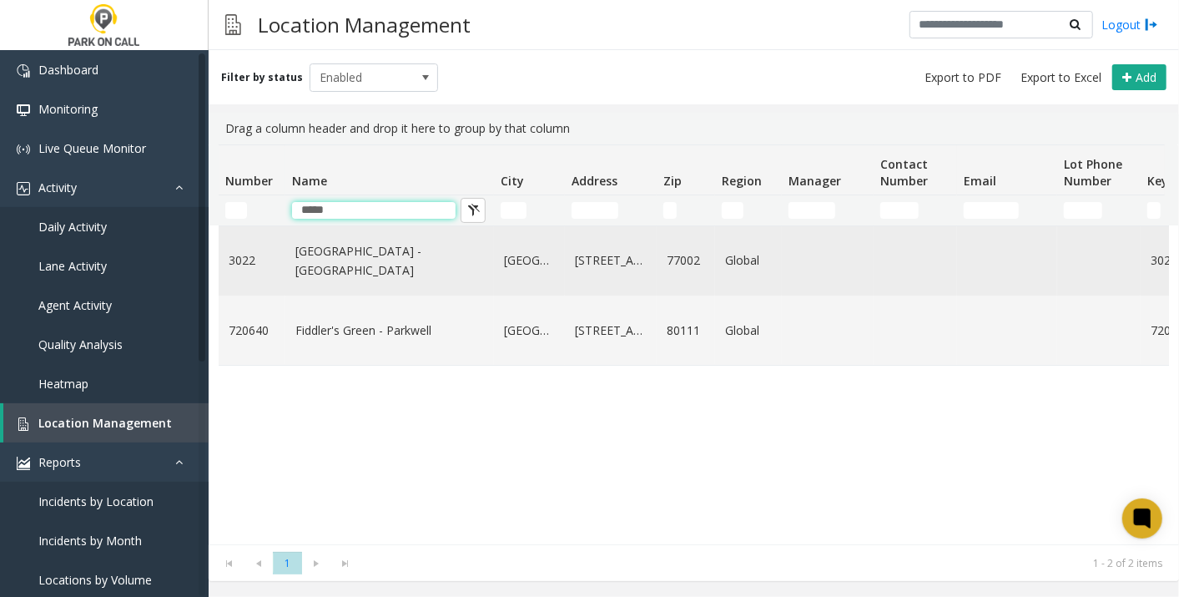
type input "*****"
click at [323, 246] on td "[GEOGRAPHIC_DATA] - [GEOGRAPHIC_DATA]" at bounding box center [389, 260] width 209 height 69
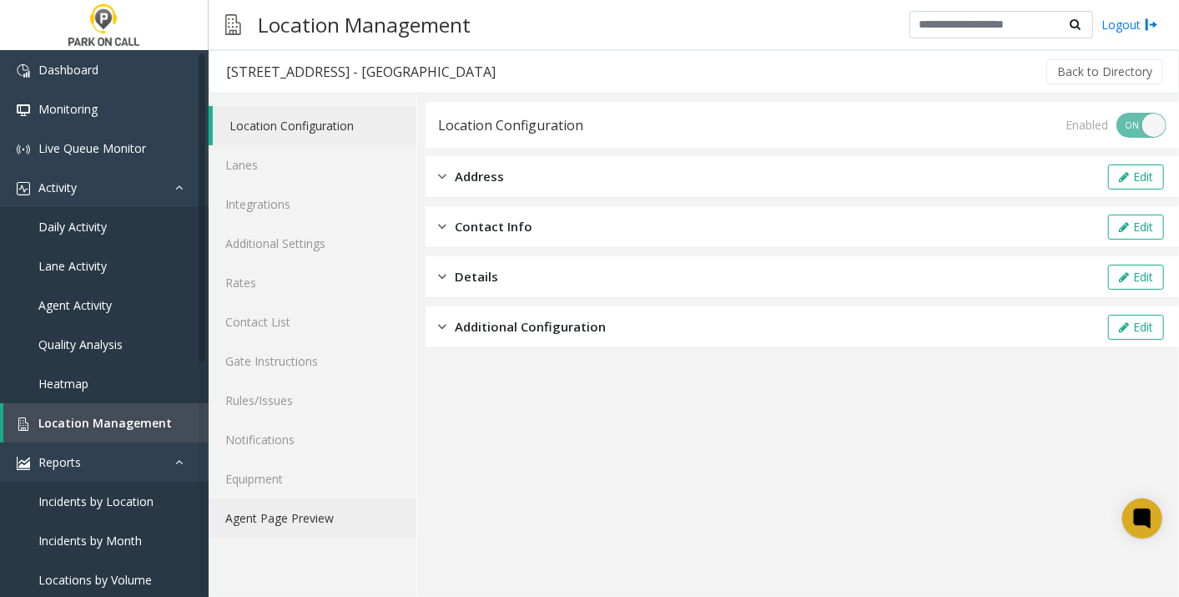
click at [338, 525] on link "Agent Page Preview" at bounding box center [313, 517] width 208 height 39
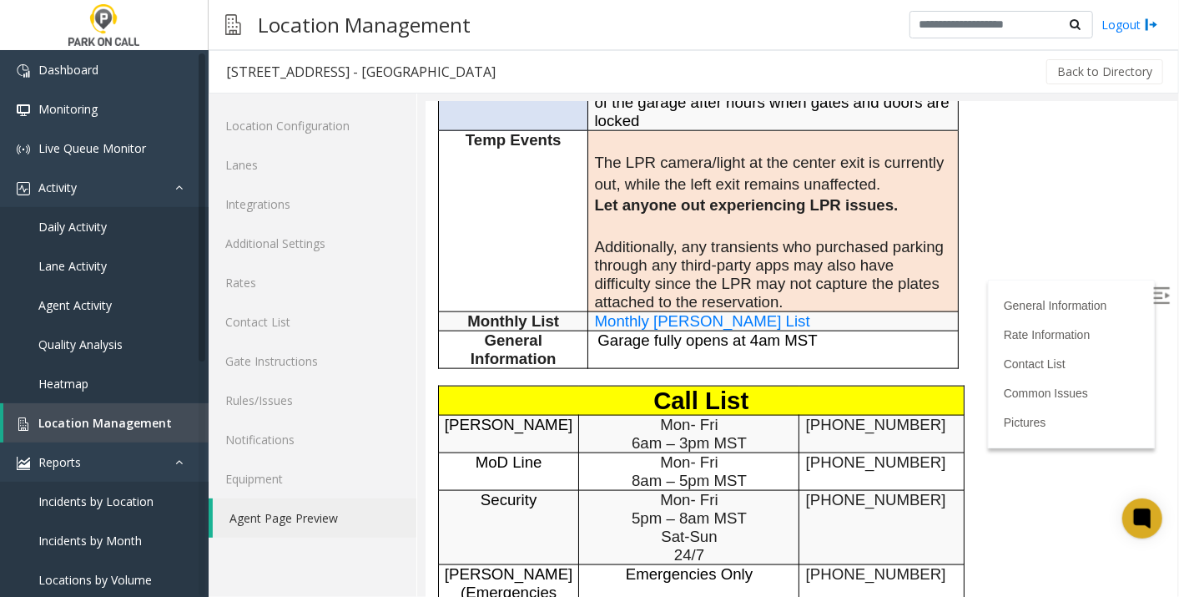
scroll to position [1110, 0]
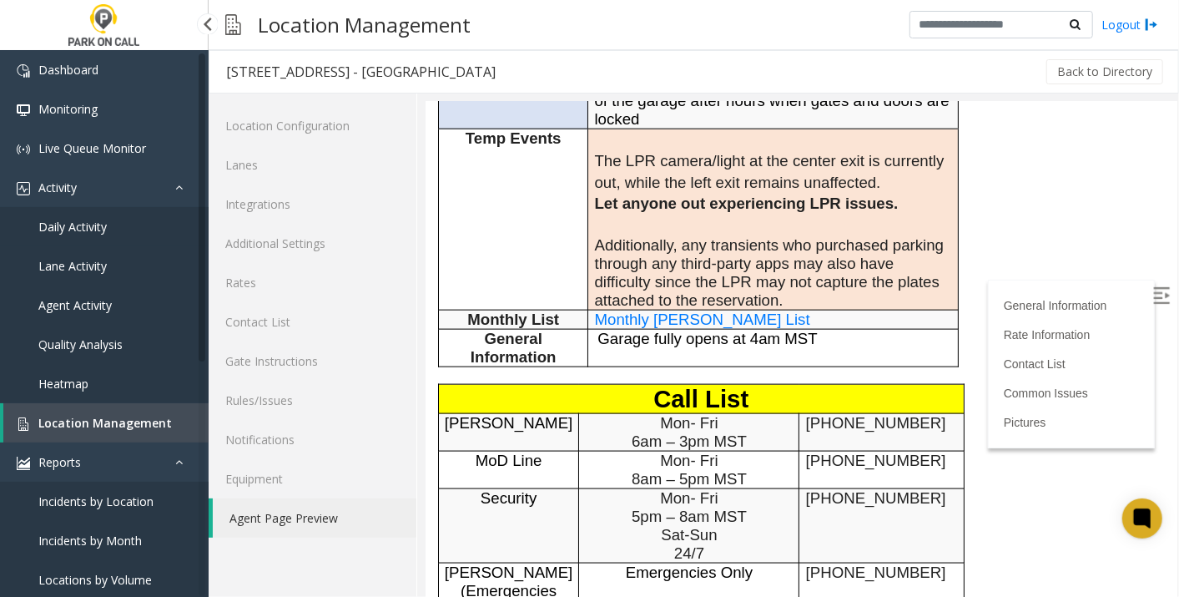
click at [97, 220] on span "Daily Activity" at bounding box center [72, 227] width 68 height 16
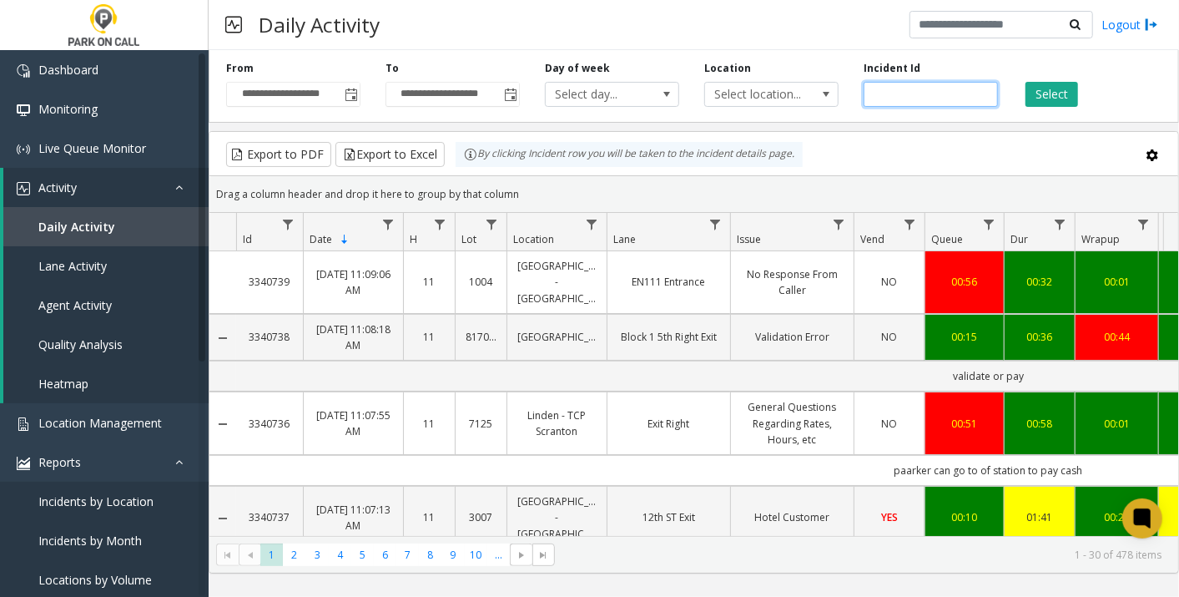
click at [872, 90] on input "number" at bounding box center [931, 94] width 134 height 25
type input "*******"
click at [1080, 88] on div "Select" at bounding box center [1090, 84] width 159 height 46
click at [1051, 102] on button "Select" at bounding box center [1052, 94] width 53 height 25
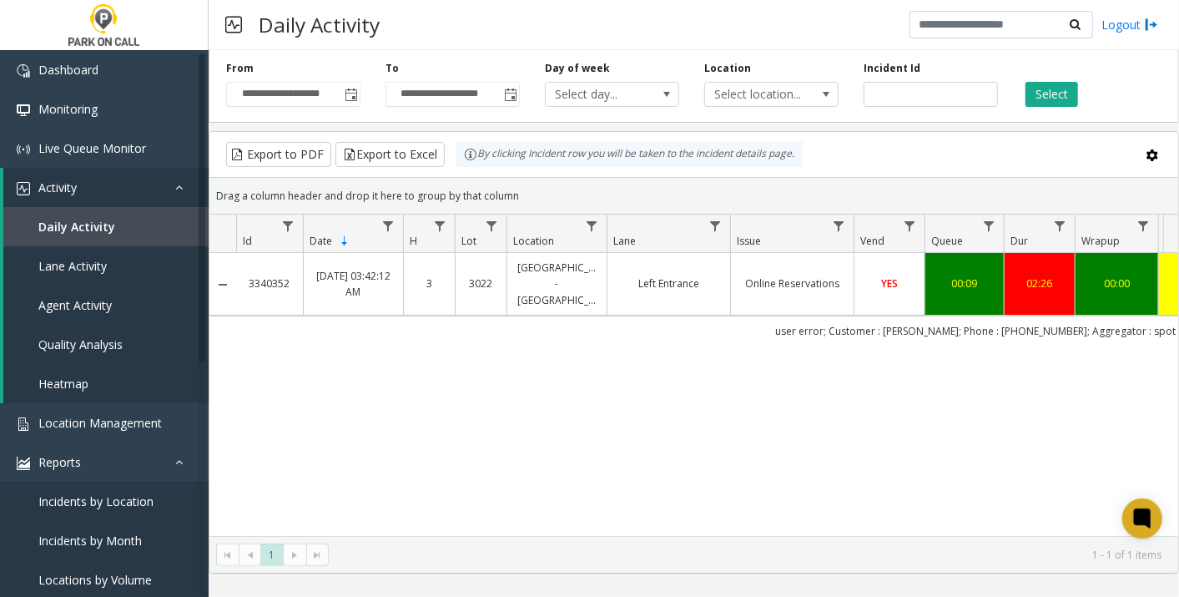
scroll to position [0, 575]
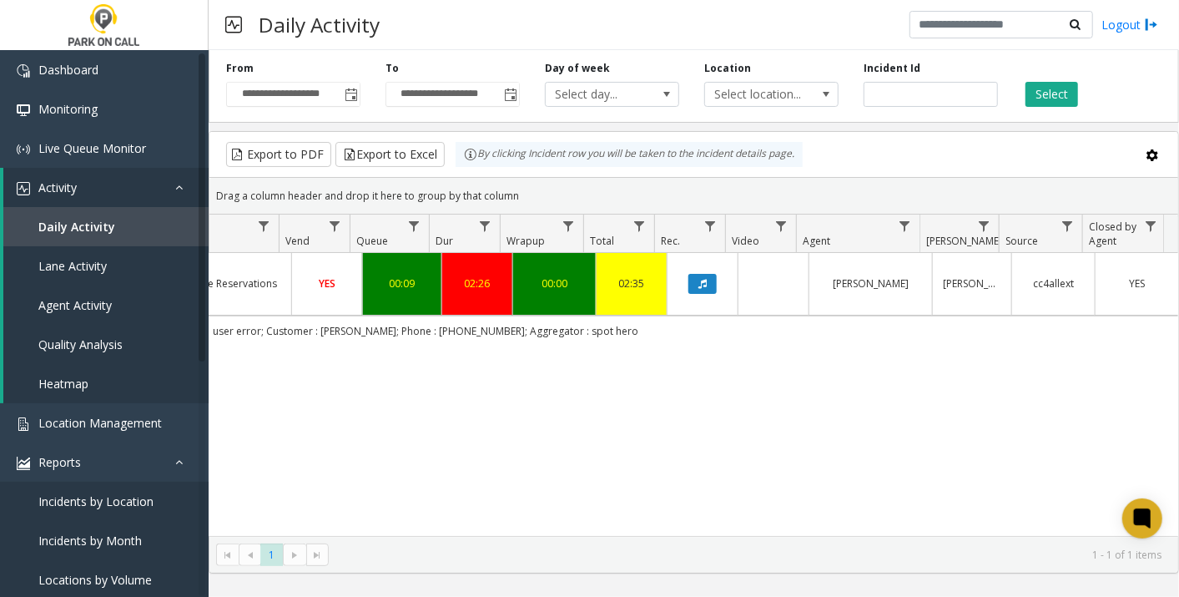
click at [319, 276] on span "YES" at bounding box center [327, 283] width 17 height 14
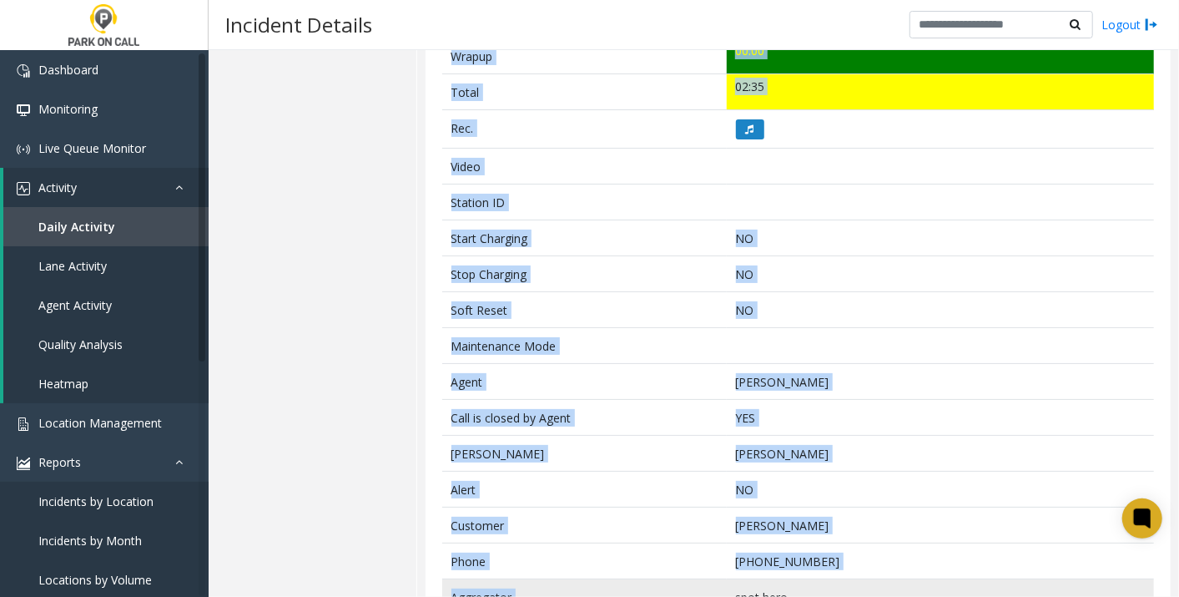
scroll to position [746, 0]
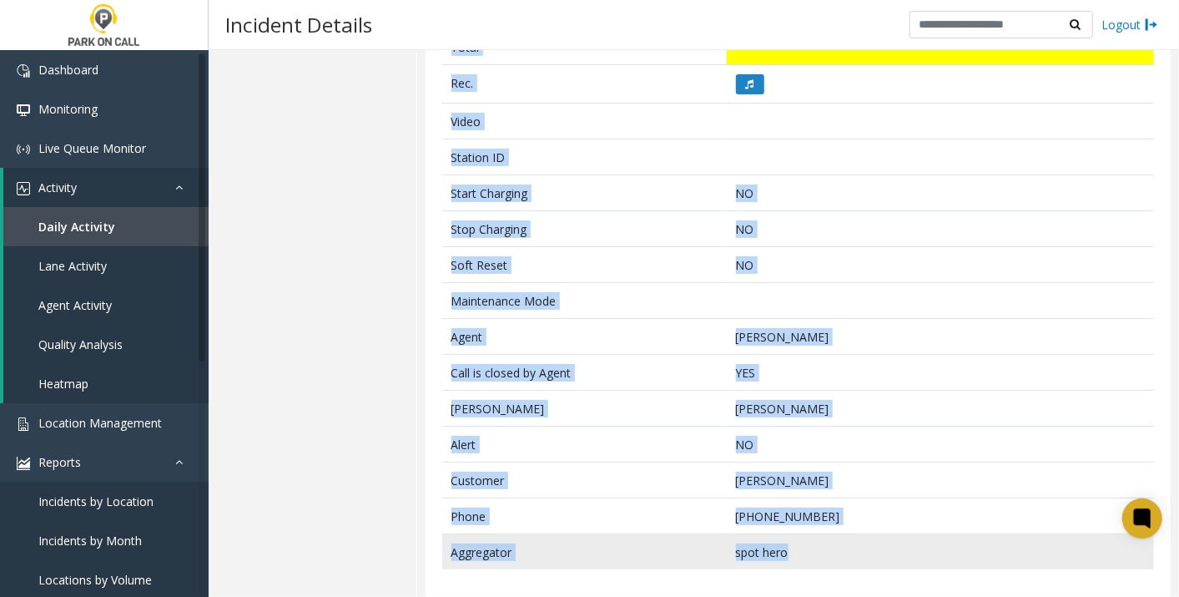
drag, startPoint x: 451, startPoint y: 180, endPoint x: 805, endPoint y: 541, distance: 505.1
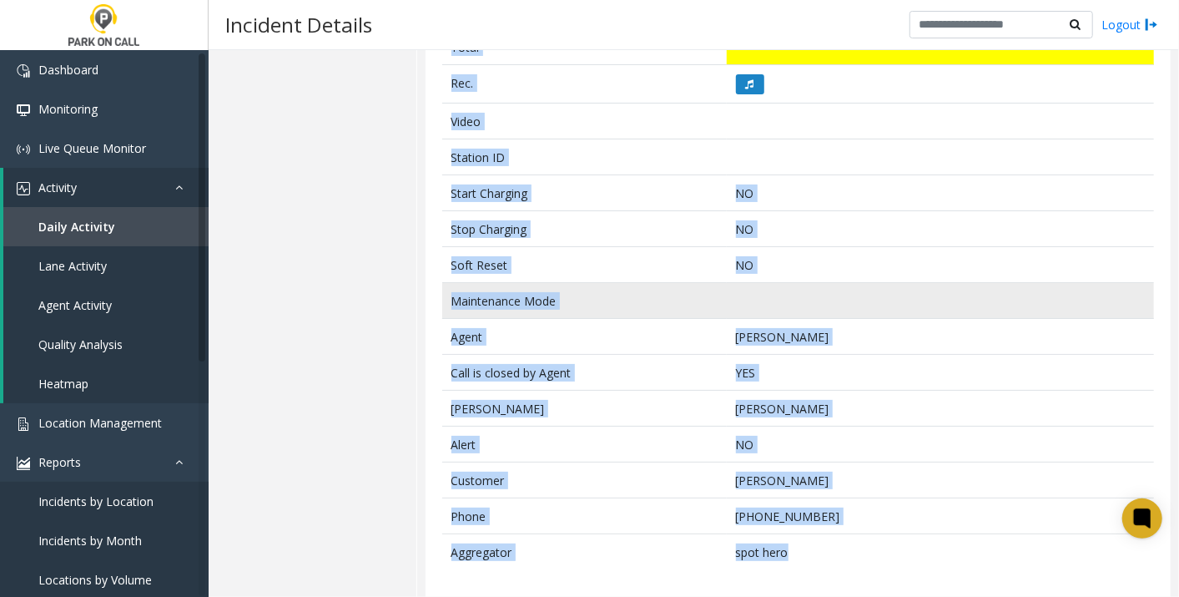
click at [633, 294] on td "Maintenance Mode" at bounding box center [584, 301] width 285 height 36
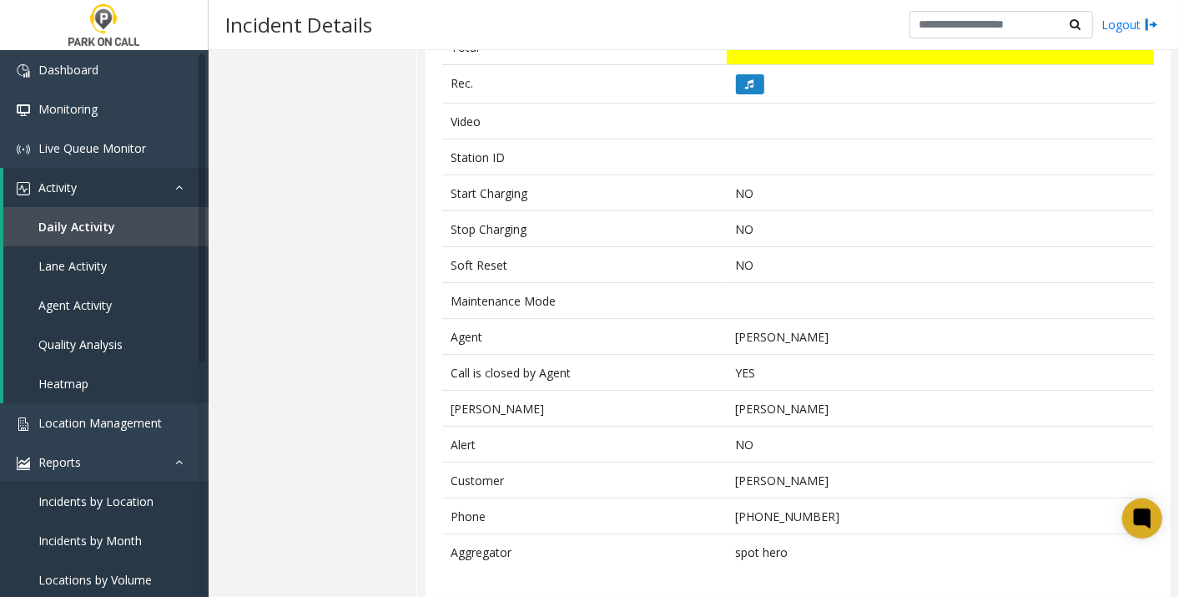
click at [429, 283] on div "Field Value Notes user error Incident ID 3340352 Date [DATE] 03:42:12 AM Lot 30…" at bounding box center [798, 0] width 745 height 1193
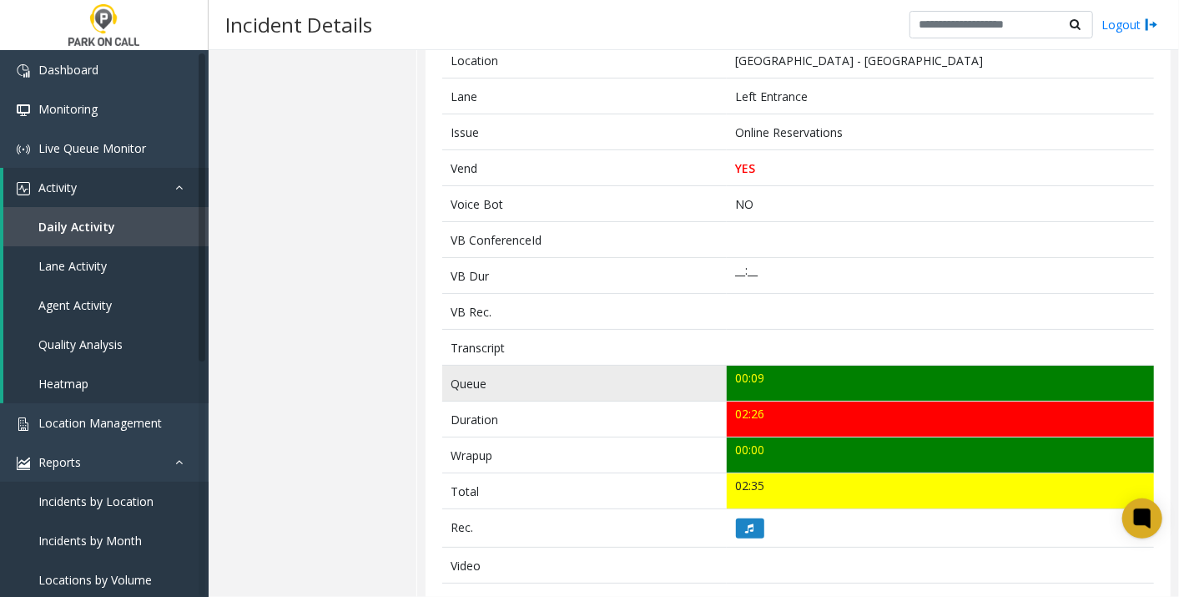
scroll to position [303, 0]
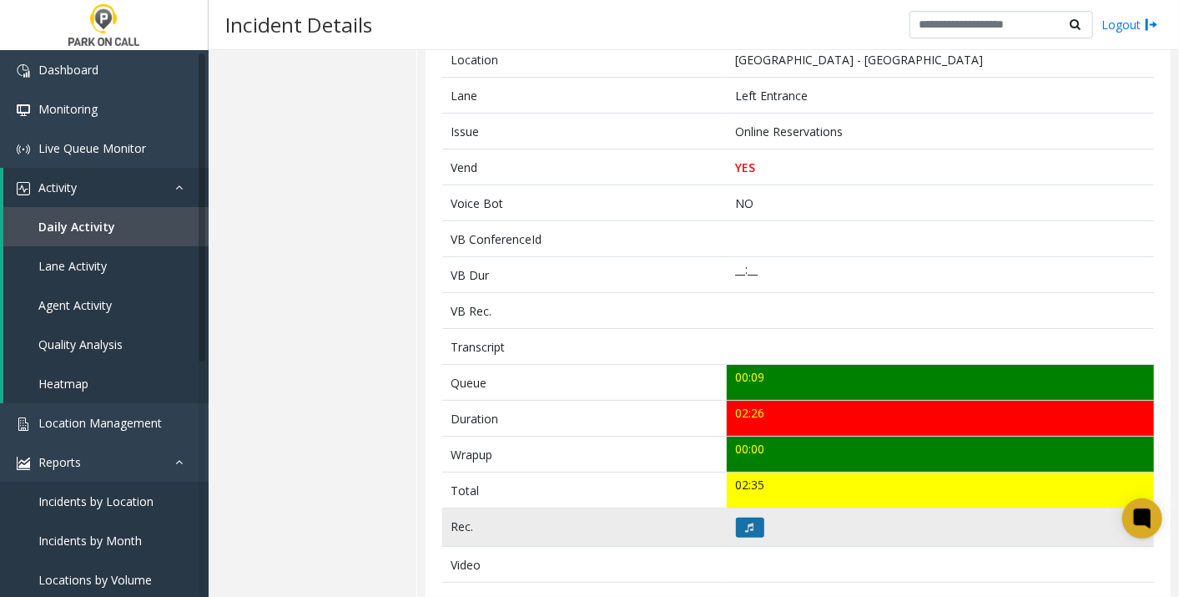
click at [736, 522] on button at bounding box center [750, 527] width 28 height 20
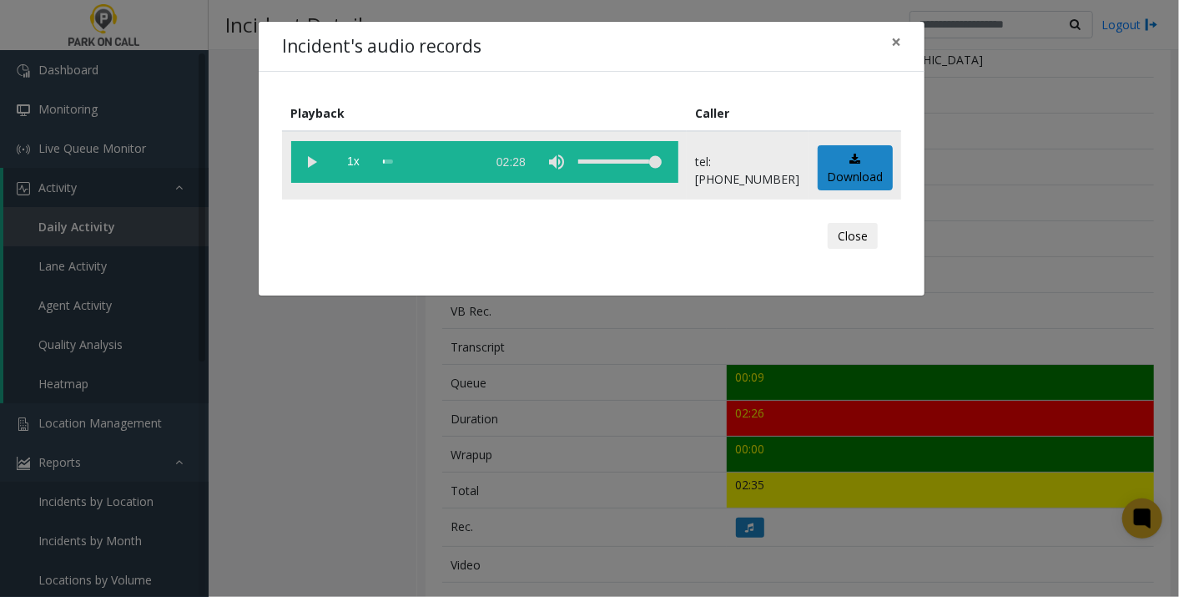
click at [312, 150] on vg-play-pause at bounding box center [312, 162] width 42 height 42
click at [406, 160] on div "scrub bar" at bounding box center [430, 162] width 95 height 42
click at [424, 161] on div "scrub bar" at bounding box center [430, 162] width 95 height 42
click at [350, 158] on span "1x" at bounding box center [354, 162] width 42 height 42
click at [435, 159] on div "scrub bar" at bounding box center [430, 162] width 95 height 42
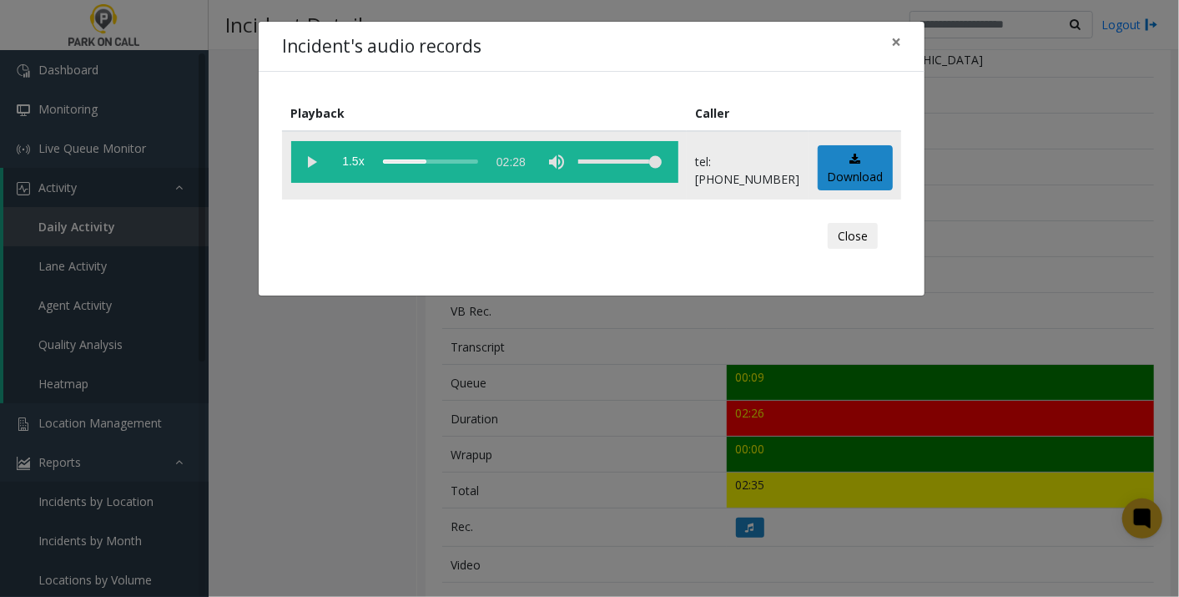
click at [441, 159] on div "scrub bar" at bounding box center [430, 162] width 95 height 42
click at [444, 157] on div "scrub bar" at bounding box center [430, 162] width 95 height 42
click at [451, 157] on div "scrub bar" at bounding box center [430, 162] width 95 height 42
click at [458, 157] on div "scrub bar" at bounding box center [430, 162] width 95 height 42
click at [903, 45] on button "×" at bounding box center [896, 42] width 33 height 41
